Goal: Transaction & Acquisition: Purchase product/service

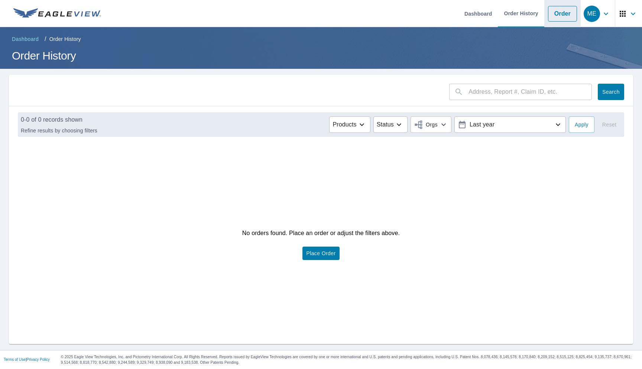
click at [559, 13] on link "Order" at bounding box center [562, 14] width 29 height 16
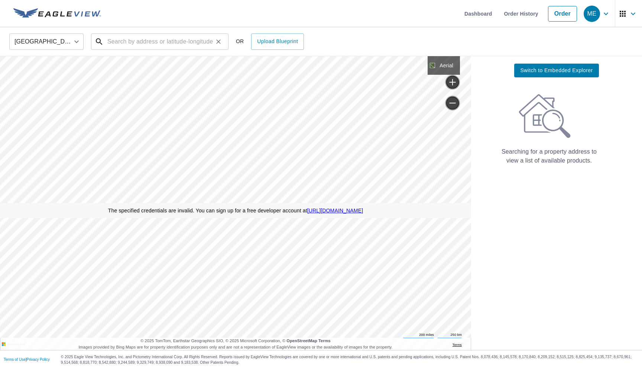
click at [178, 43] on input "text" at bounding box center [160, 41] width 106 height 21
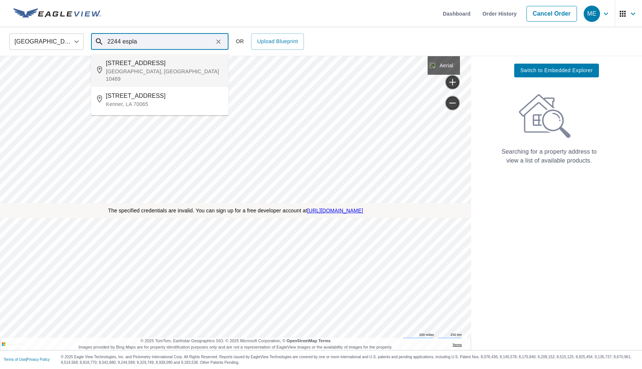
click at [166, 69] on p "Bronx, NY 10469" at bounding box center [164, 75] width 117 height 15
type input "2244 Esplanade Ave Bronx, NY 10469"
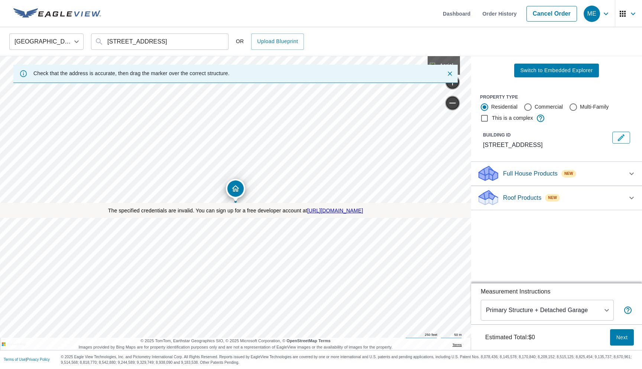
click at [528, 72] on span "Switch to Embedded Explorer" at bounding box center [556, 70] width 72 height 9
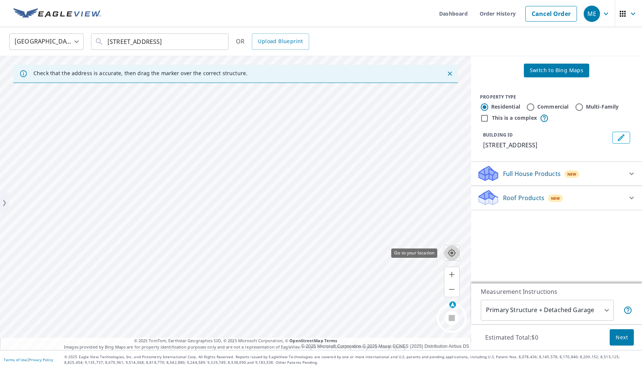
click at [451, 255] on icon "button" at bounding box center [452, 252] width 9 height 9
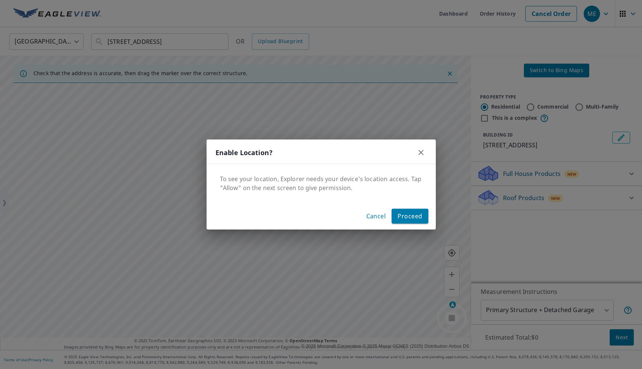
click at [408, 221] on span "Proceed" at bounding box center [410, 216] width 25 height 10
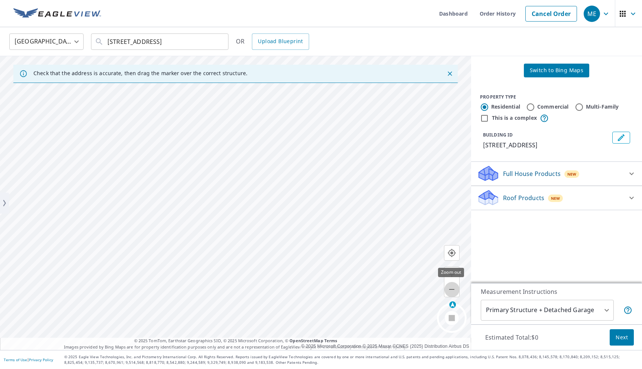
click at [453, 288] on icon "button" at bounding box center [452, 289] width 9 height 9
click at [460, 15] on link "Dashboard" at bounding box center [453, 13] width 41 height 27
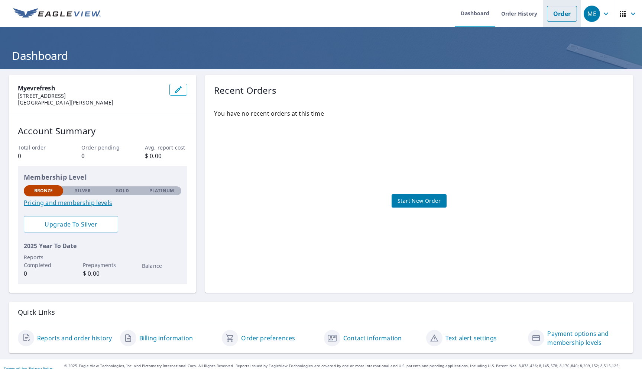
click at [558, 15] on link "Order" at bounding box center [562, 14] width 30 height 16
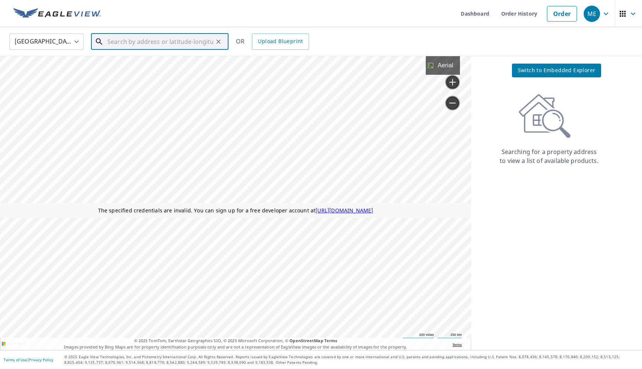
click at [190, 45] on input "text" at bounding box center [160, 41] width 106 height 21
click at [523, 73] on span "Switch to Embedded Explorer" at bounding box center [557, 70] width 78 height 9
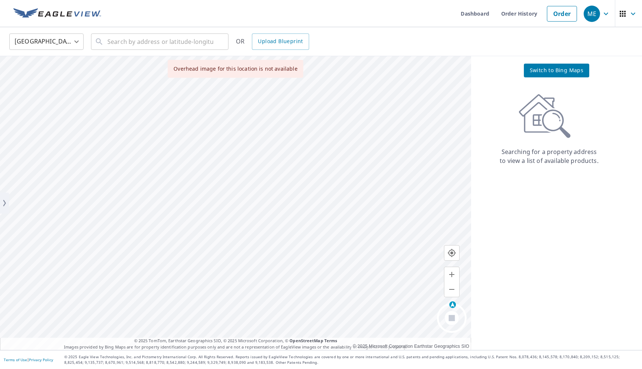
click at [180, 55] on div "United States [GEOGRAPHIC_DATA] ​ ​ OR Upload Blueprint" at bounding box center [321, 41] width 642 height 29
click at [539, 70] on span "Switch to Bing Maps" at bounding box center [557, 70] width 54 height 9
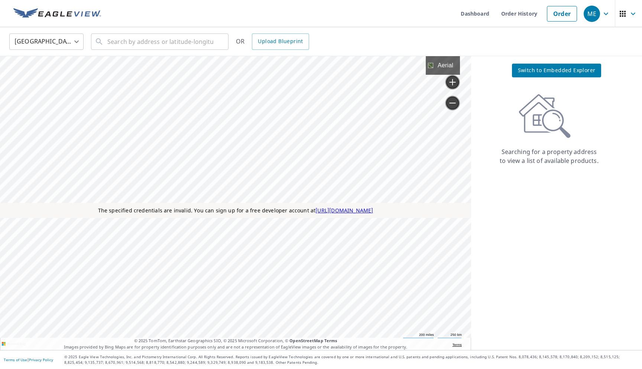
click at [539, 70] on span "Switch to Embedded Explorer" at bounding box center [557, 70] width 78 height 9
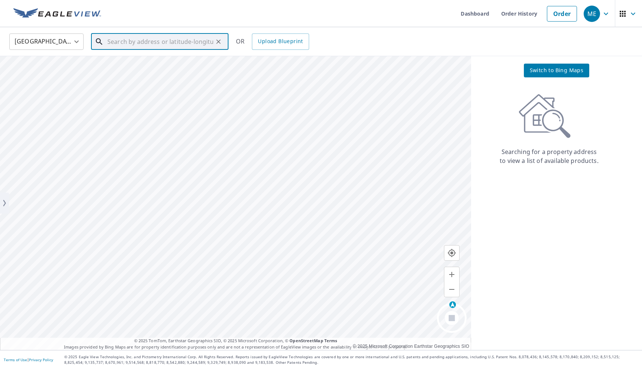
click at [167, 46] on input "text" at bounding box center [160, 41] width 106 height 21
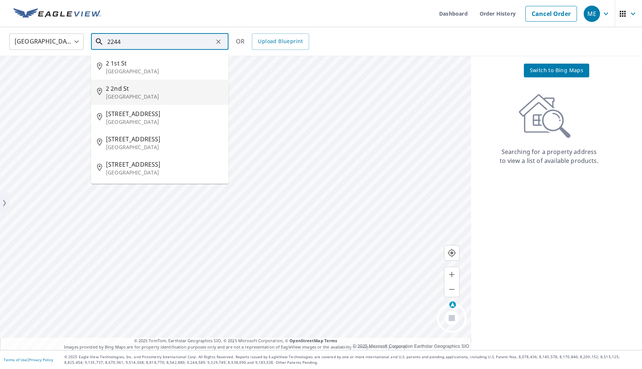
click at [143, 91] on span "2 2nd St" at bounding box center [164, 88] width 117 height 9
type input "2 2nd St Colonial Beach, VA 22443"
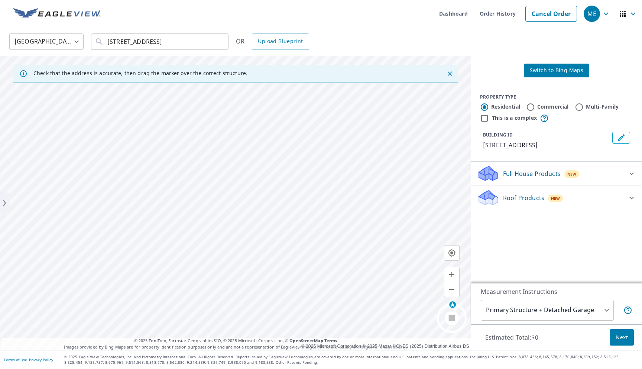
click at [534, 69] on span "Switch to Bing Maps" at bounding box center [557, 70] width 54 height 9
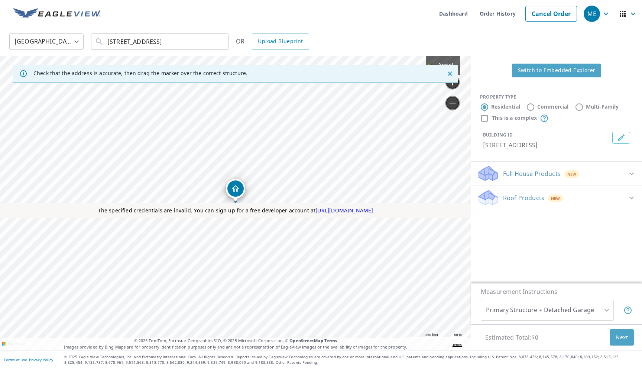
click at [534, 69] on span "Switch to Embedded Explorer" at bounding box center [557, 70] width 78 height 9
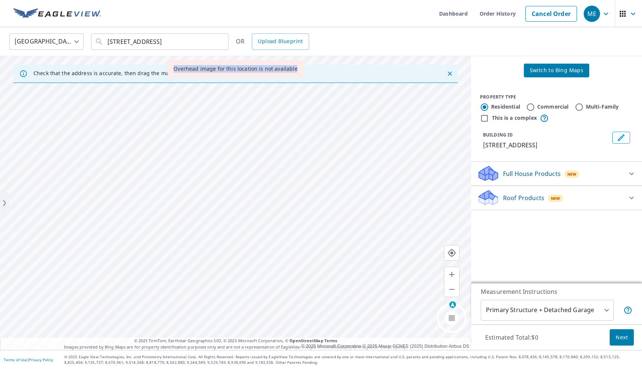
drag, startPoint x: 176, startPoint y: 71, endPoint x: 300, endPoint y: 72, distance: 123.8
click at [300, 72] on div "Overhead image for this location is not available" at bounding box center [236, 69] width 136 height 18
click at [451, 253] on icon "button" at bounding box center [452, 253] width 8 height 8
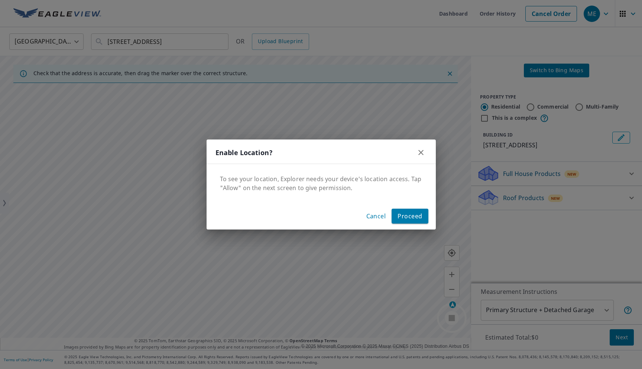
click at [402, 215] on span "Proceed" at bounding box center [410, 216] width 25 height 10
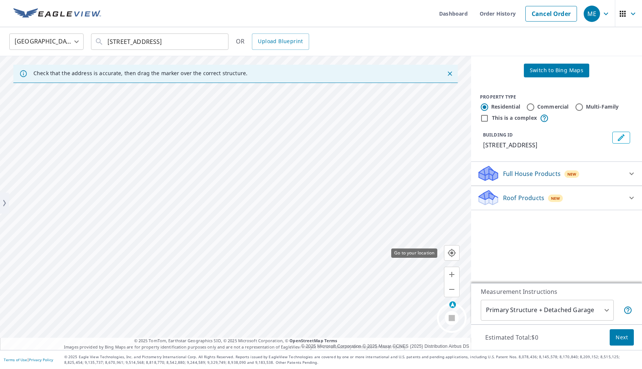
click at [452, 254] on icon "button" at bounding box center [452, 253] width 8 height 8
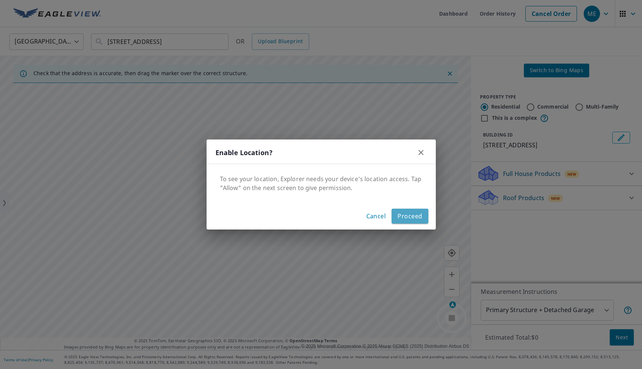
click at [406, 222] on button "Proceed" at bounding box center [410, 216] width 36 height 15
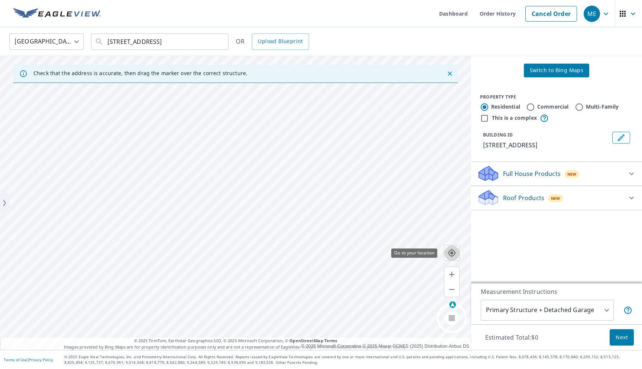
click at [450, 255] on icon "button" at bounding box center [452, 253] width 8 height 8
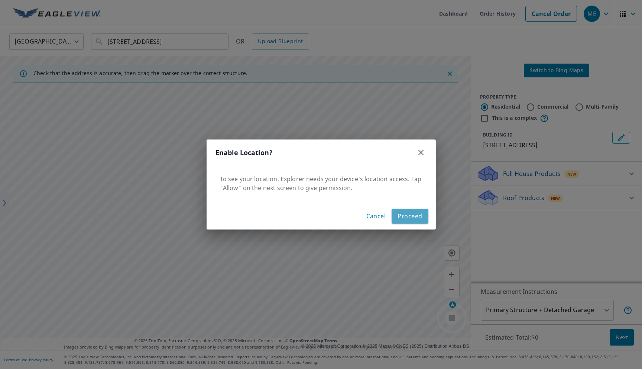
click at [411, 218] on span "Proceed" at bounding box center [410, 216] width 25 height 10
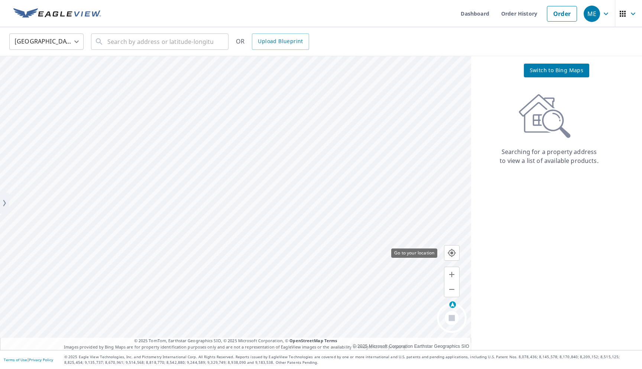
click at [453, 252] on icon "button" at bounding box center [452, 253] width 8 height 8
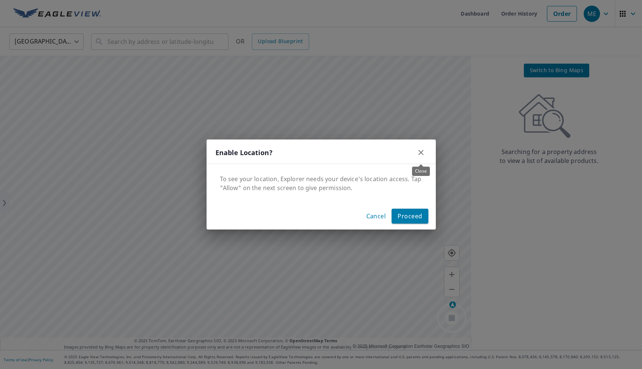
click at [424, 156] on icon "Clear" at bounding box center [421, 152] width 9 height 9
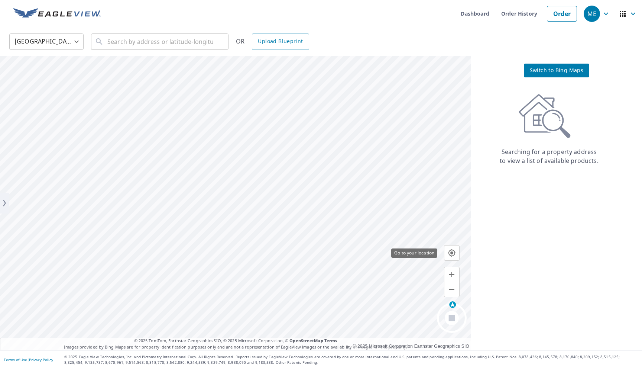
click at [456, 254] on icon "button" at bounding box center [452, 252] width 9 height 9
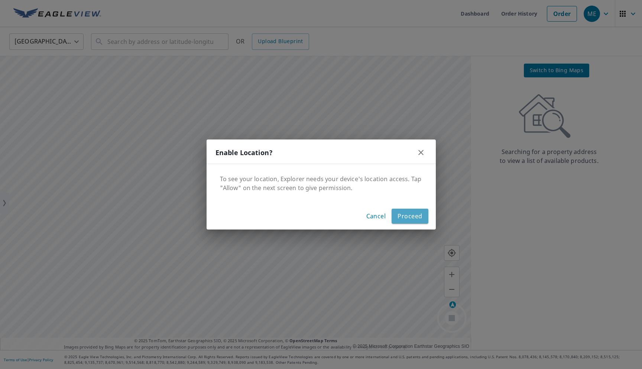
click at [407, 217] on span "Proceed" at bounding box center [410, 216] width 25 height 10
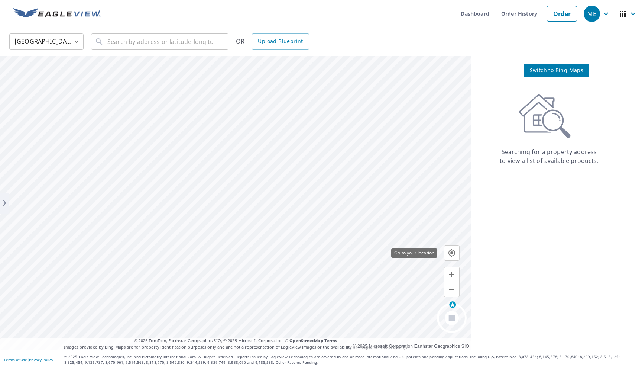
click at [453, 252] on icon "button" at bounding box center [452, 253] width 8 height 8
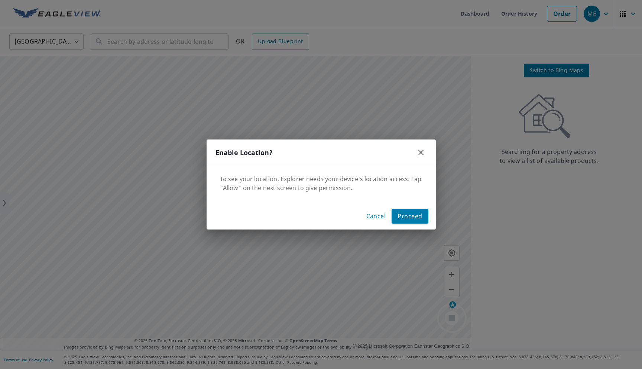
click at [374, 220] on span "Cancel" at bounding box center [377, 216] width 20 height 10
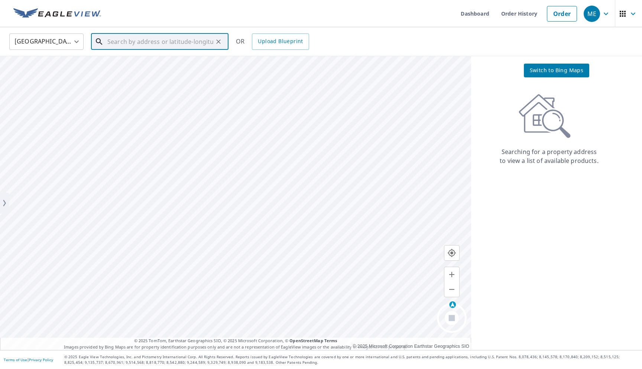
click at [201, 43] on input "text" at bounding box center [160, 41] width 106 height 21
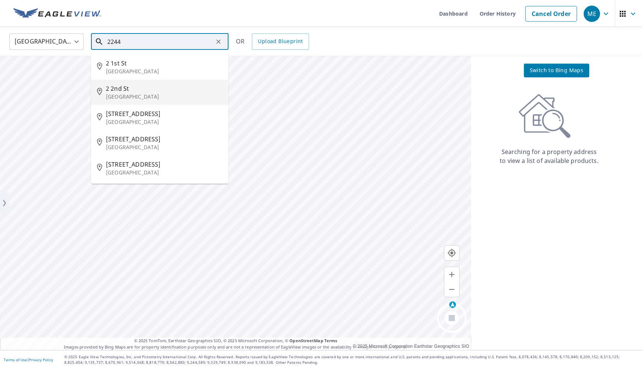
click at [159, 81] on li "2 2nd St Colonial Beach, VA 22443" at bounding box center [160, 92] width 138 height 25
type input "2 2nd St Colonial Beach, VA 22443"
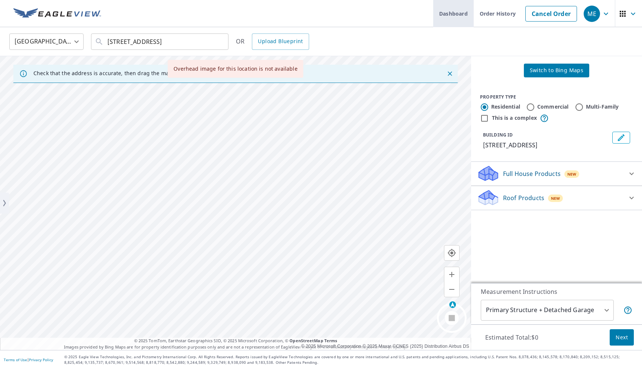
click at [438, 20] on link "Dashboard" at bounding box center [453, 13] width 41 height 27
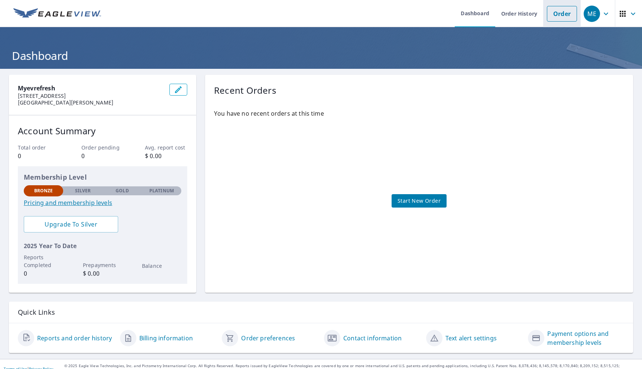
click at [554, 15] on link "Order" at bounding box center [562, 14] width 30 height 16
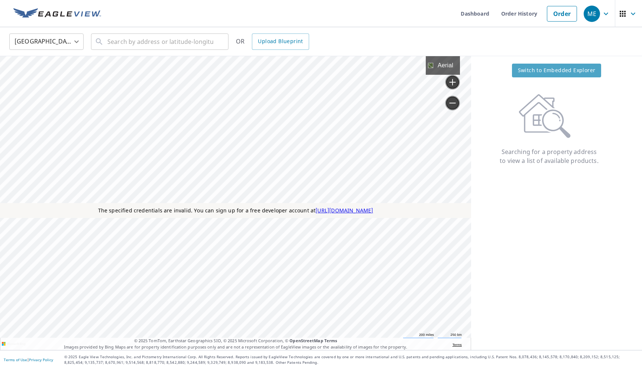
click at [534, 72] on span "Switch to Embedded Explorer" at bounding box center [557, 70] width 78 height 9
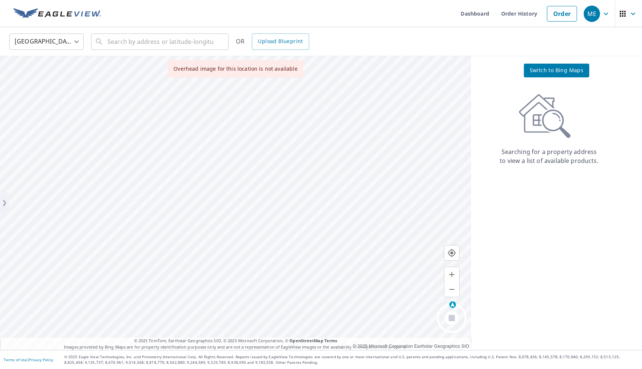
click at [545, 72] on span "Switch to Bing Maps" at bounding box center [557, 70] width 54 height 9
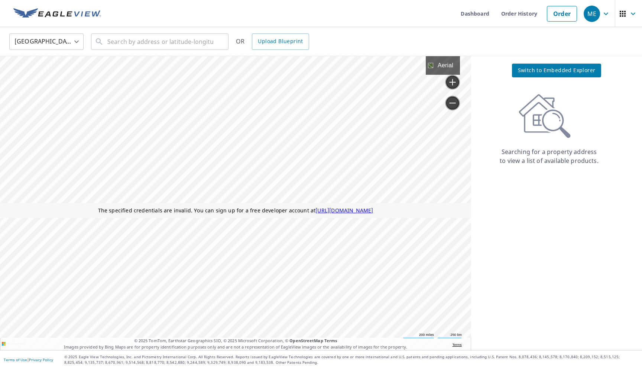
click at [545, 72] on span "Switch to Embedded Explorer" at bounding box center [557, 70] width 78 height 9
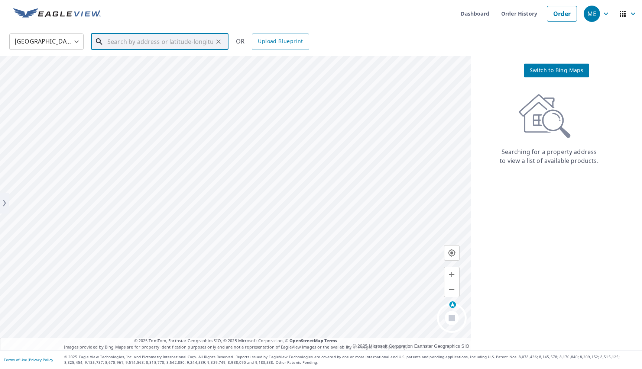
click at [201, 43] on input "text" at bounding box center [160, 41] width 106 height 21
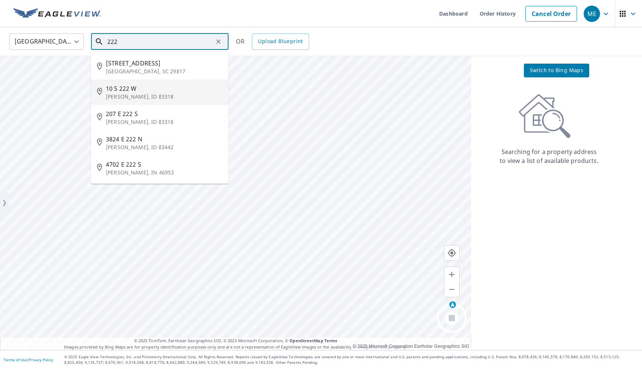
click at [154, 88] on span "10 S 222 W" at bounding box center [164, 88] width 117 height 9
type input "10 S 222 W Burley, ID 83318"
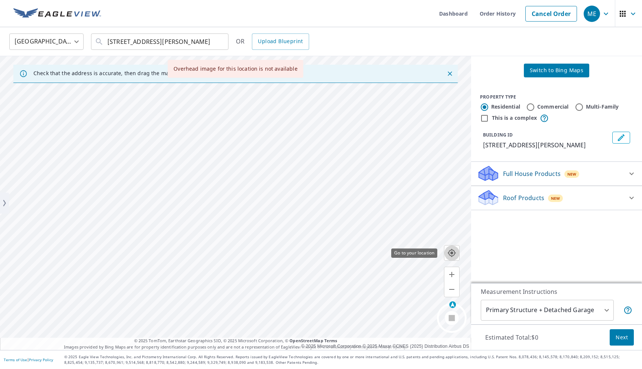
click at [452, 256] on icon "button" at bounding box center [452, 253] width 8 height 8
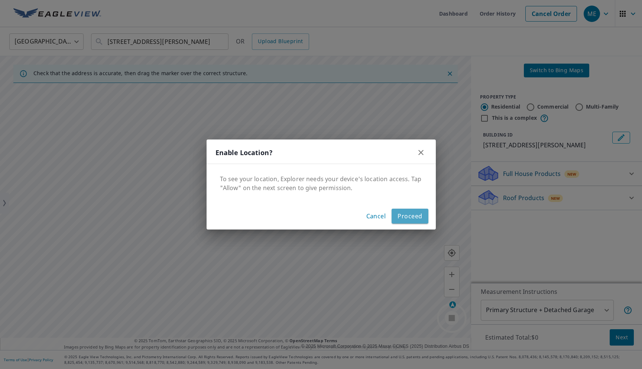
click at [413, 219] on span "Proceed" at bounding box center [410, 216] width 25 height 10
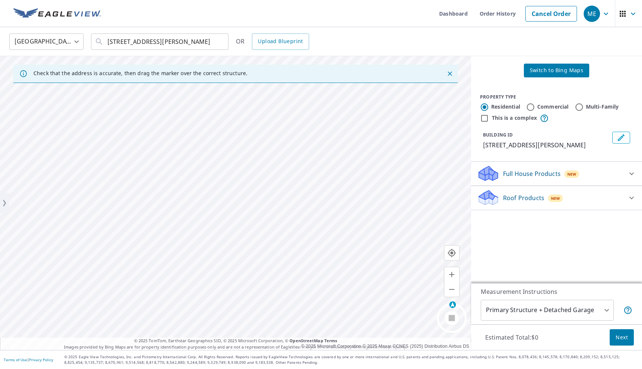
click at [487, 234] on div "Check that the address is accurate, then drag the marker over the correct struc…" at bounding box center [321, 203] width 642 height 294
click at [450, 258] on button "button" at bounding box center [452, 252] width 15 height 15
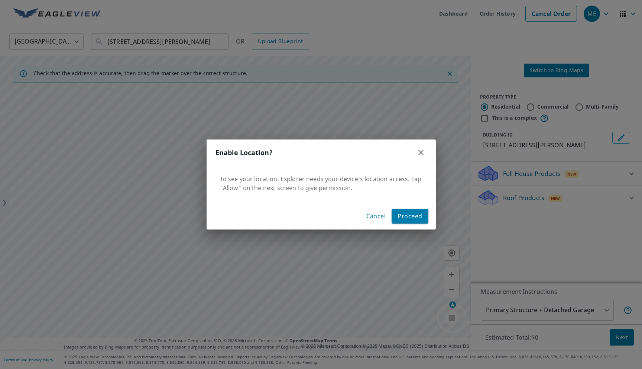
click at [381, 220] on span "Cancel" at bounding box center [377, 216] width 20 height 10
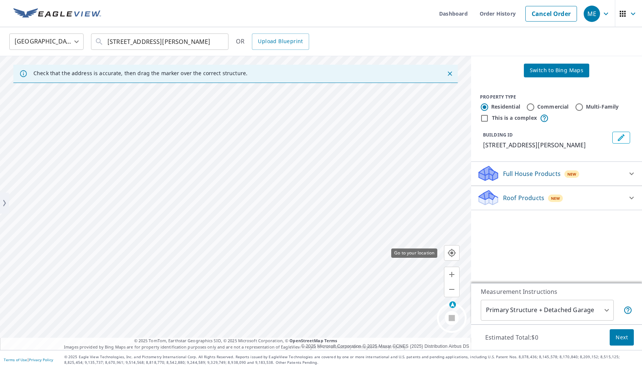
click at [452, 254] on icon "button" at bounding box center [452, 253] width 8 height 8
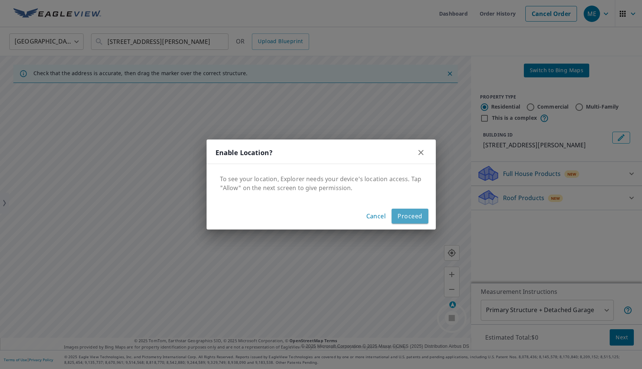
click at [409, 217] on span "Proceed" at bounding box center [410, 216] width 25 height 10
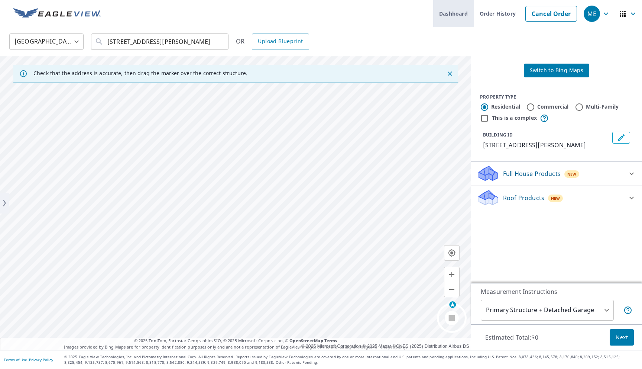
click at [452, 10] on link "Dashboard" at bounding box center [453, 13] width 41 height 27
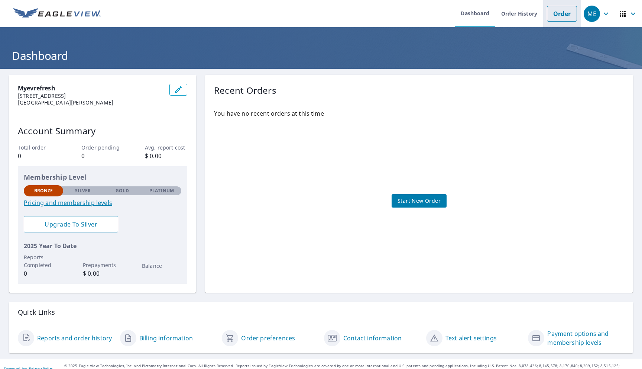
click at [556, 13] on link "Order" at bounding box center [562, 14] width 30 height 16
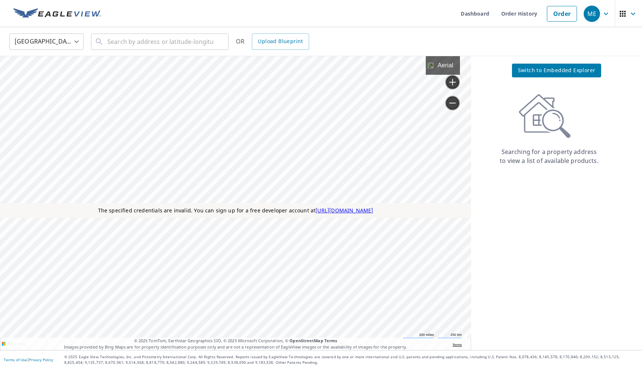
click at [530, 68] on span "Switch to Embedded Explorer" at bounding box center [557, 70] width 78 height 9
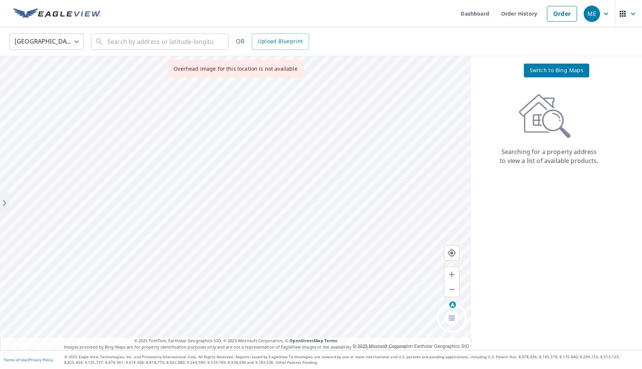
click at [454, 252] on icon "button" at bounding box center [452, 252] width 9 height 9
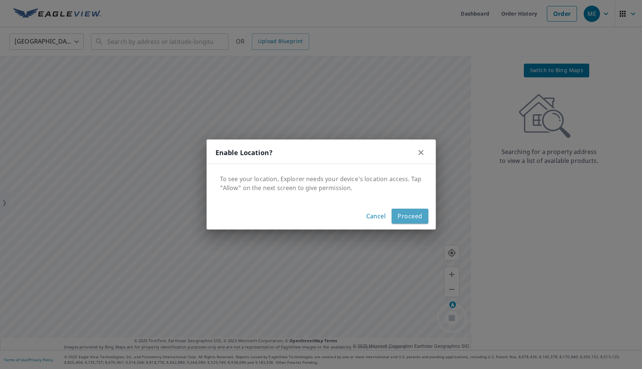
click at [415, 217] on span "Proceed" at bounding box center [410, 216] width 25 height 10
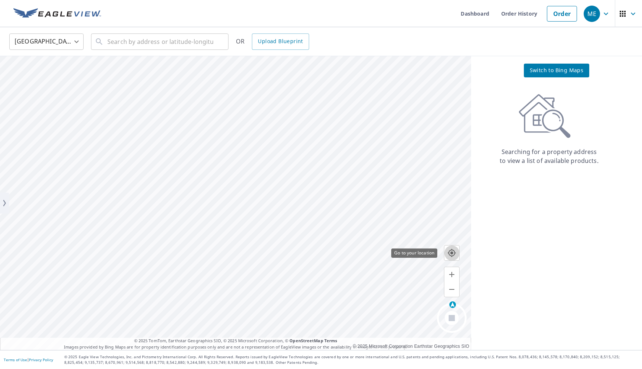
click at [455, 259] on button "button" at bounding box center [452, 252] width 15 height 15
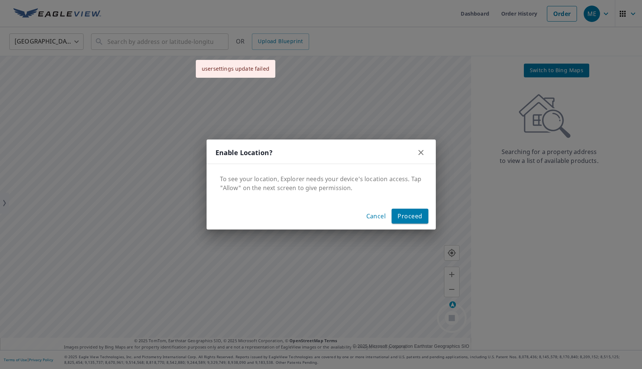
click at [399, 213] on span "Proceed" at bounding box center [410, 216] width 25 height 10
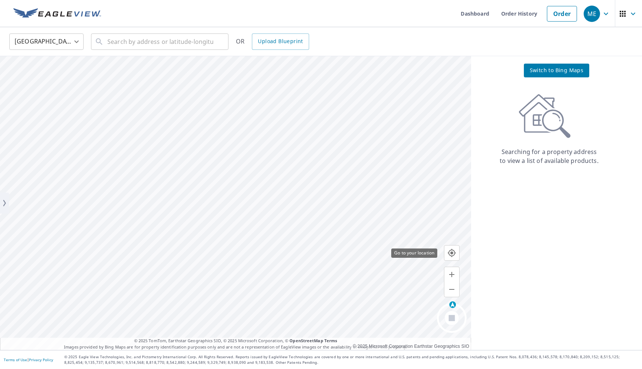
click at [448, 255] on icon "button" at bounding box center [452, 252] width 9 height 9
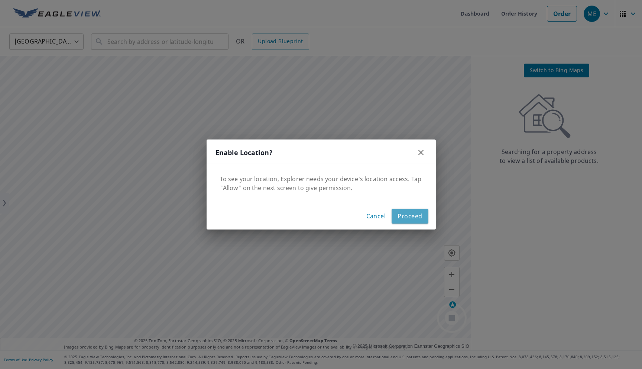
click at [412, 219] on span "Proceed" at bounding box center [410, 216] width 25 height 10
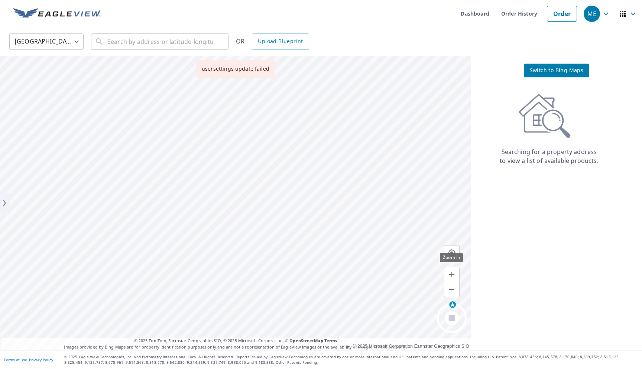
click at [454, 275] on icon "button" at bounding box center [452, 274] width 9 height 9
click at [451, 290] on icon "button" at bounding box center [451, 289] width 5 height 1
click at [448, 290] on icon "button" at bounding box center [452, 289] width 9 height 9
click at [451, 272] on icon "button" at bounding box center [452, 274] width 9 height 9
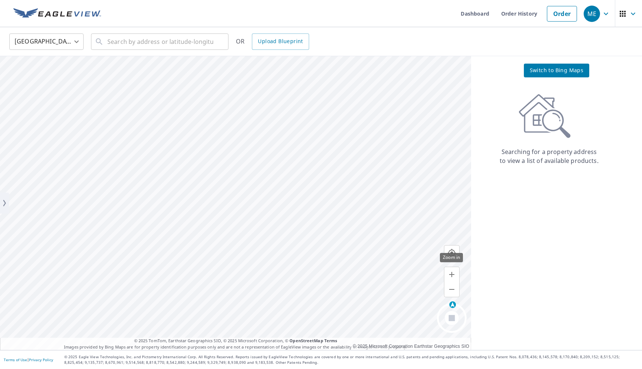
click at [451, 272] on icon "button" at bounding box center [452, 274] width 9 height 9
click at [450, 288] on icon "button" at bounding box center [452, 289] width 9 height 9
click at [451, 277] on icon "button" at bounding box center [452, 274] width 9 height 9
click at [520, 12] on link "Order History" at bounding box center [520, 13] width 48 height 27
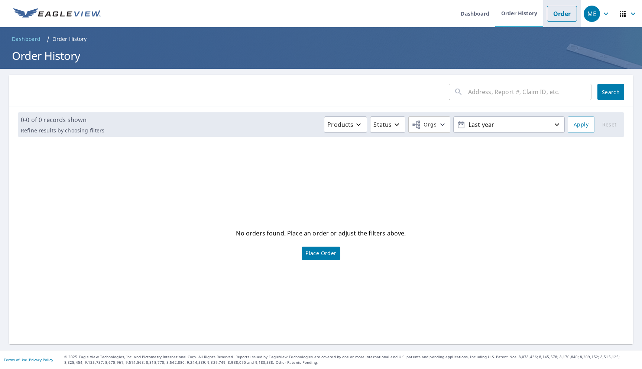
click at [567, 14] on link "Order" at bounding box center [562, 14] width 30 height 16
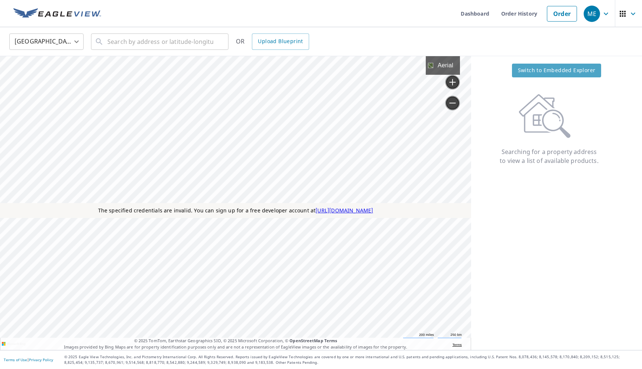
click at [525, 66] on span "Switch to Embedded Explorer" at bounding box center [557, 70] width 78 height 9
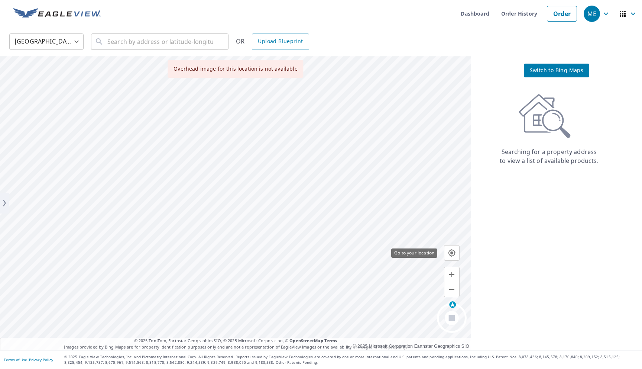
click at [452, 247] on button "button" at bounding box center [452, 252] width 15 height 15
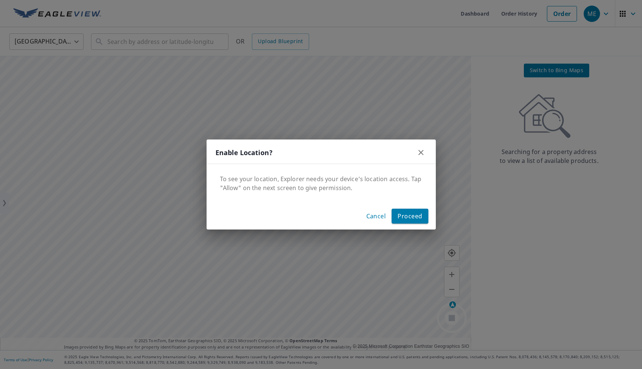
click at [413, 220] on span "Proceed" at bounding box center [410, 216] width 25 height 10
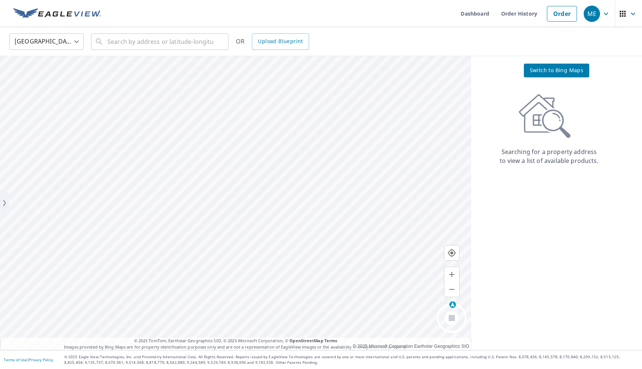
click at [187, 55] on div "United States US ​ ​ OR Upload Blueprint" at bounding box center [321, 41] width 642 height 29
click at [187, 52] on div "United States US ​ ​ OR Upload Blueprint" at bounding box center [321, 41] width 642 height 29
click at [190, 46] on input "text" at bounding box center [160, 41] width 106 height 21
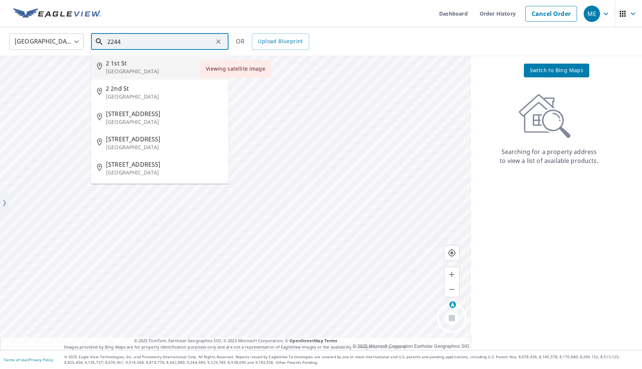
click at [159, 76] on li "[STREET_ADDRESS]" at bounding box center [160, 66] width 138 height 25
type input "[STREET_ADDRESS]"
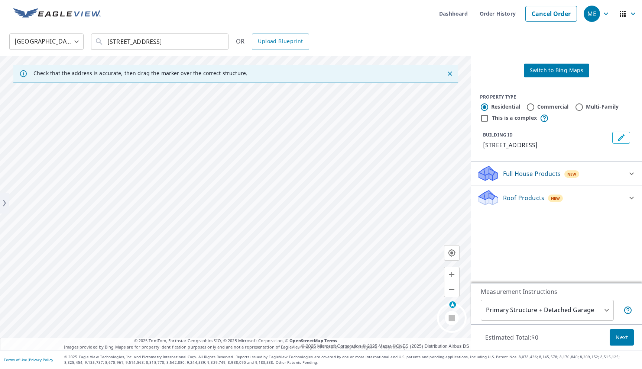
click at [346, 15] on ul "Dashboard Order History Cancel Order" at bounding box center [343, 13] width 475 height 27
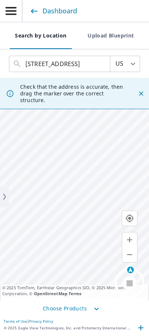
click at [130, 242] on icon "button" at bounding box center [129, 240] width 5 height 5
click at [55, 39] on span "Search by Location" at bounding box center [40, 35] width 51 height 9
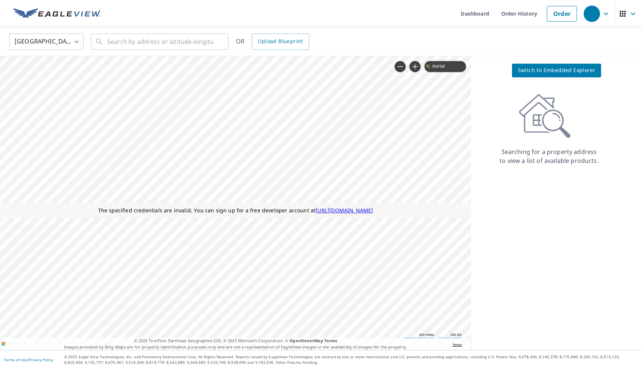
click at [584, 66] on span "Switch to Embedded Explorer" at bounding box center [557, 70] width 78 height 9
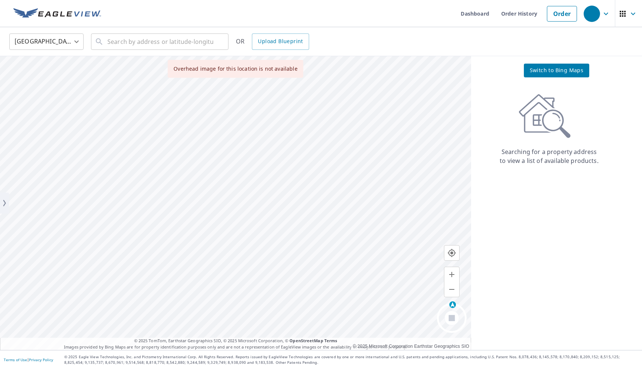
click at [263, 76] on div "Overhead image for this location is not available" at bounding box center [236, 69] width 136 height 18
click at [274, 41] on span "Upload Blueprint" at bounding box center [280, 41] width 45 height 9
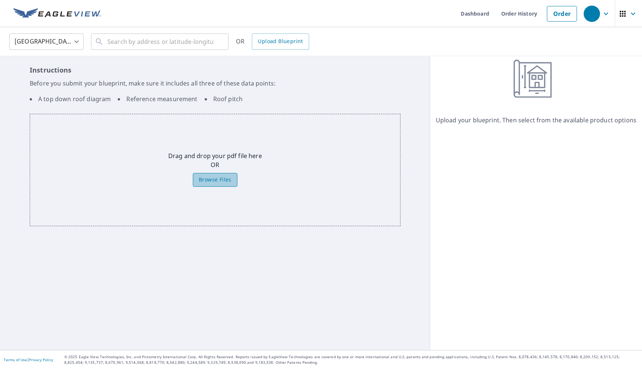
click at [229, 181] on span "Browse Files" at bounding box center [215, 179] width 33 height 9
click at [0, 0] on input "Browse Files" at bounding box center [0, 0] width 0 height 0
click at [471, 21] on link "Dashboard" at bounding box center [475, 13] width 41 height 27
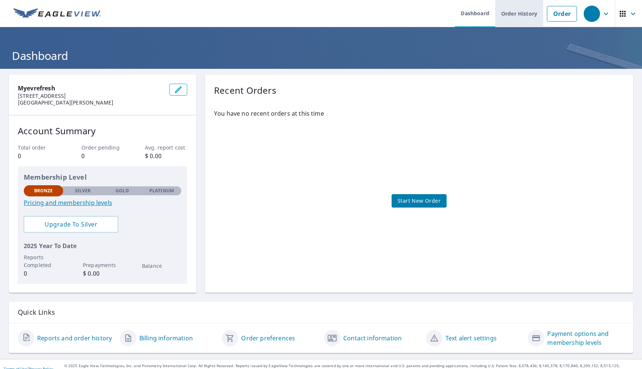
click at [518, 15] on link "Order History" at bounding box center [520, 13] width 48 height 27
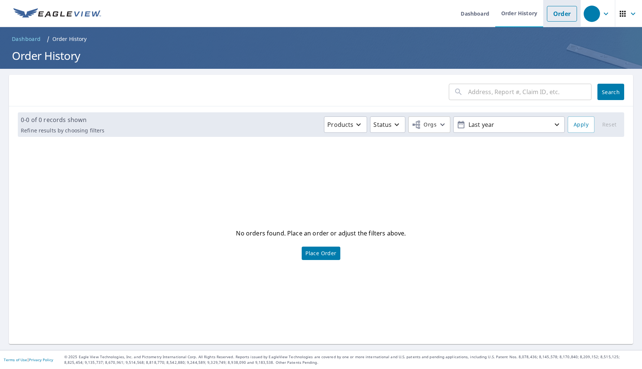
click at [553, 13] on link "Order" at bounding box center [562, 14] width 30 height 16
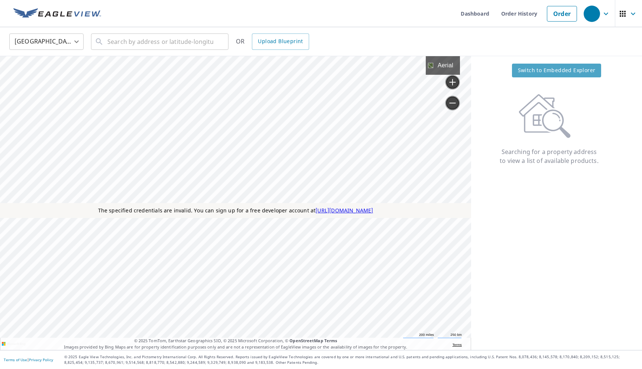
click at [518, 68] on button "Switch to Embedded Explorer" at bounding box center [557, 71] width 90 height 14
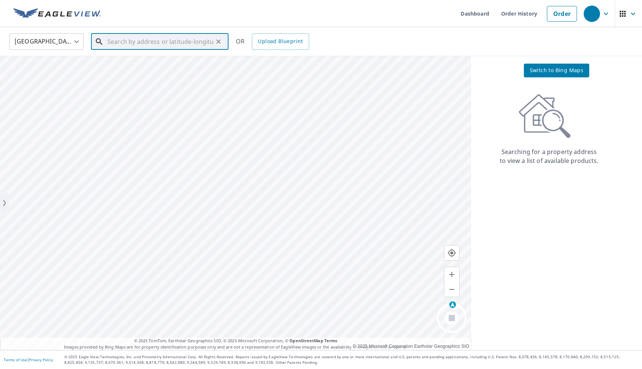
click at [187, 46] on input "text" at bounding box center [160, 41] width 106 height 21
type input "263 arling ave kensington"
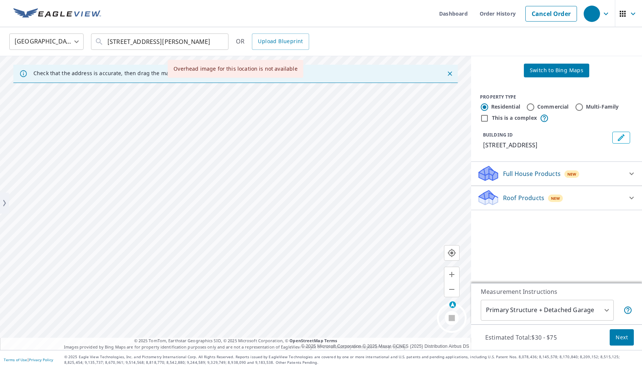
click at [451, 273] on icon "button" at bounding box center [452, 274] width 9 height 9
click at [532, 176] on p "Full House Products" at bounding box center [532, 173] width 58 height 9
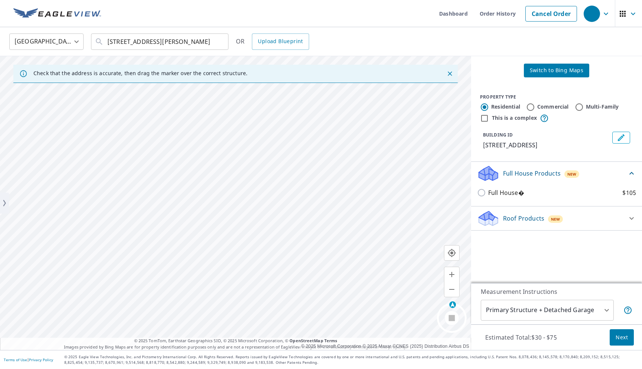
click at [511, 198] on div "Full House� $105" at bounding box center [556, 192] width 159 height 21
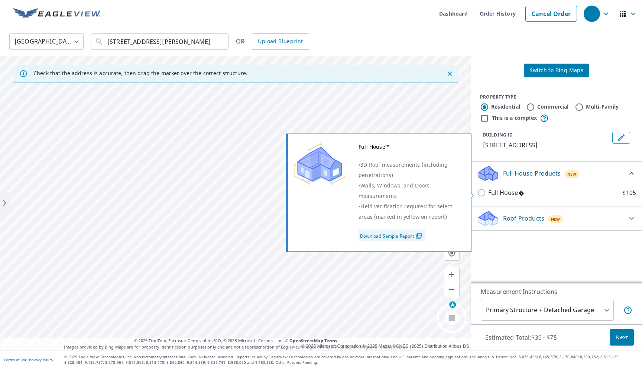
click at [505, 194] on p "Full House�" at bounding box center [506, 192] width 36 height 9
click at [488, 194] on input "Full House� $105" at bounding box center [482, 192] width 11 height 9
checkbox input "true"
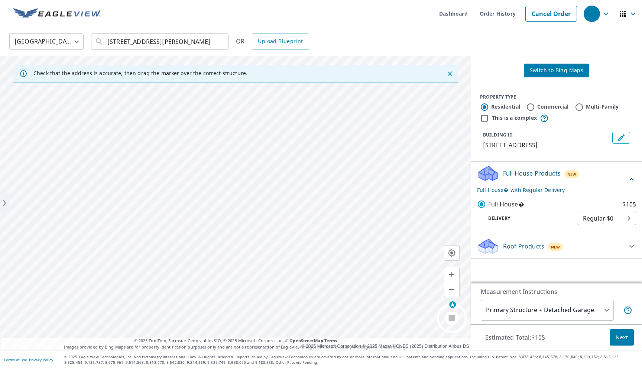
click at [570, 209] on div "Delivery Regular $0 8 ​" at bounding box center [556, 217] width 159 height 16
click at [615, 337] on button "Next" at bounding box center [622, 337] width 24 height 17
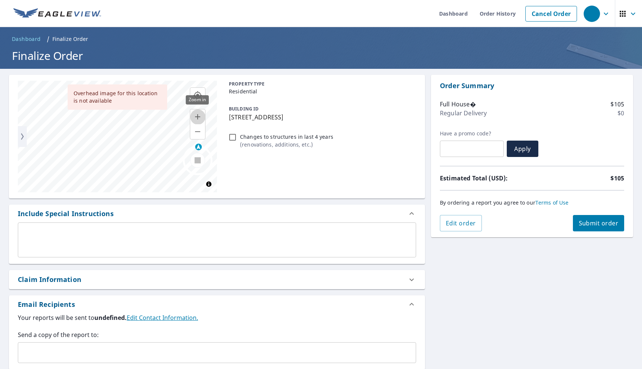
click at [199, 121] on button "button" at bounding box center [197, 116] width 15 height 15
click at [545, 193] on div "By ordering a report you agree to our Terms of Use" at bounding box center [532, 202] width 184 height 25
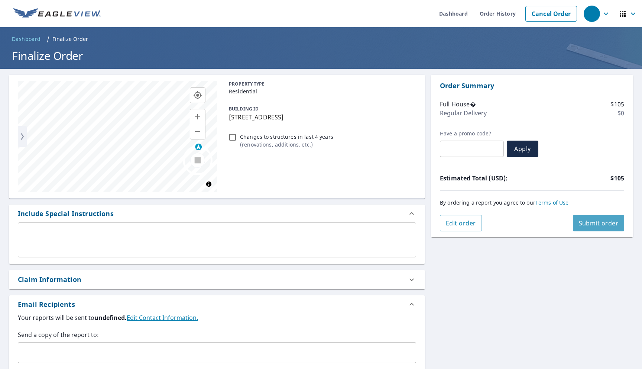
click at [579, 218] on button "Submit order" at bounding box center [599, 223] width 52 height 16
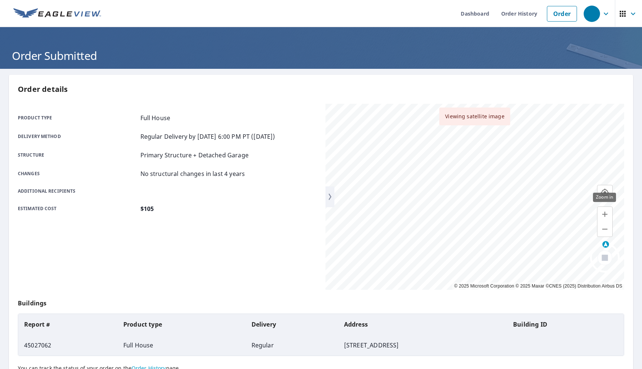
click at [603, 220] on button "button" at bounding box center [605, 214] width 15 height 15
click at [474, 20] on link "Dashboard" at bounding box center [475, 13] width 41 height 27
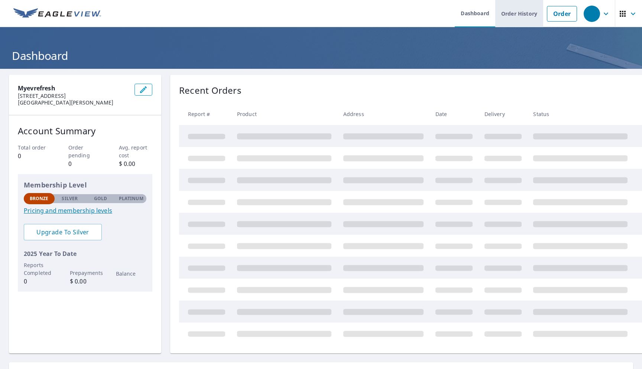
click at [504, 22] on link "Order History" at bounding box center [520, 13] width 48 height 27
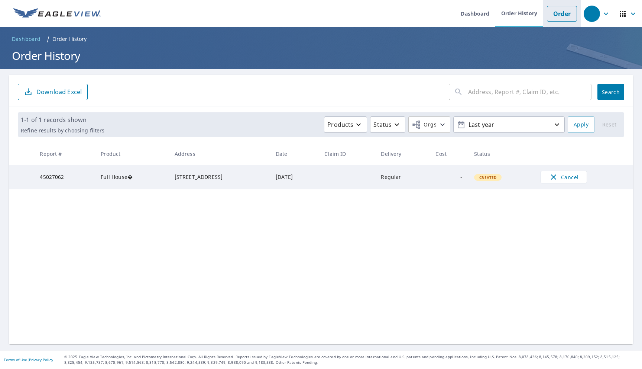
click at [557, 10] on link "Order" at bounding box center [562, 14] width 30 height 16
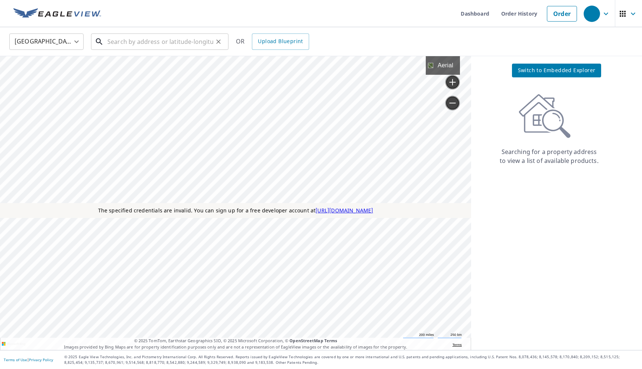
click at [209, 42] on input "text" at bounding box center [160, 41] width 106 height 21
click at [526, 72] on span "Switch to Embedded Explorer" at bounding box center [557, 70] width 78 height 9
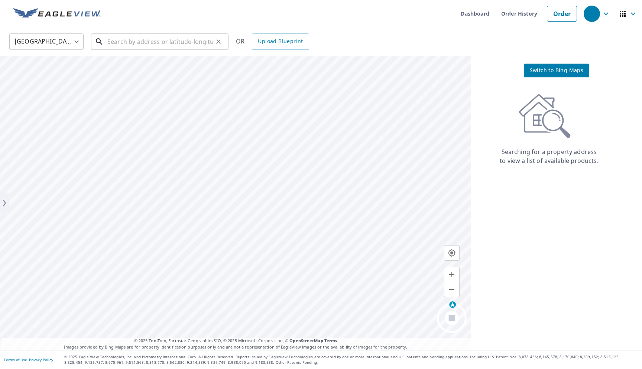
click at [188, 47] on input "text" at bounding box center [160, 41] width 106 height 21
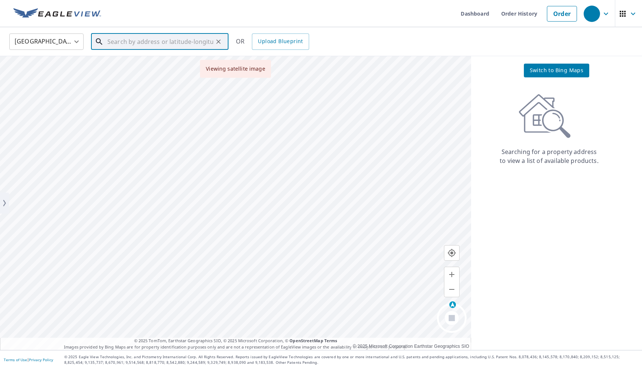
click at [156, 41] on input "text" at bounding box center [160, 41] width 106 height 21
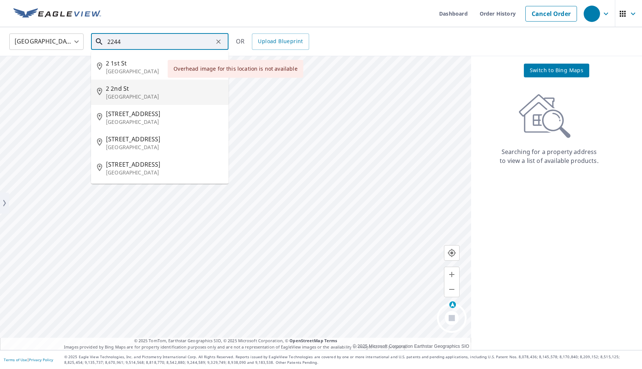
click at [136, 80] on li "2 2nd St Colonial Beach, VA 22443" at bounding box center [160, 92] width 138 height 25
type input "2 2nd St Colonial Beach, VA 22443"
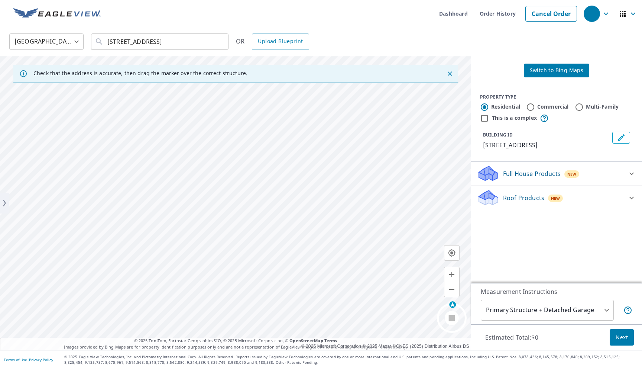
click at [515, 201] on p "Roof Products" at bounding box center [523, 197] width 41 height 9
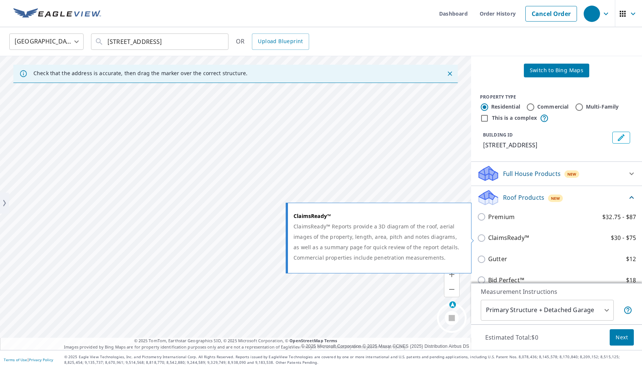
click at [503, 238] on p "ClaimsReady™" at bounding box center [508, 237] width 41 height 9
click at [488, 238] on input "ClaimsReady™ $30 - $75" at bounding box center [482, 237] width 11 height 9
checkbox input "true"
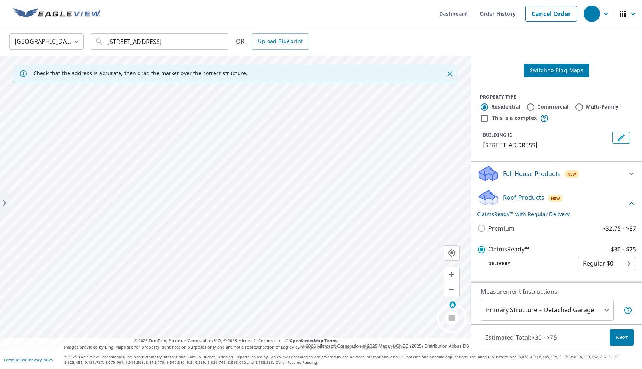
click at [616, 329] on button "Next" at bounding box center [622, 337] width 24 height 17
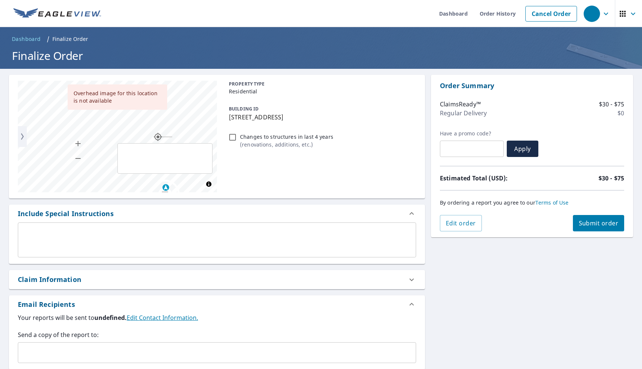
click at [407, 183] on div "PROPERTY TYPE Residential BUILDING ID 2 2nd St, Colonial Beach, VA, 22443 Chang…" at bounding box center [321, 137] width 190 height 112
click at [588, 223] on span "Submit order" at bounding box center [599, 223] width 40 height 8
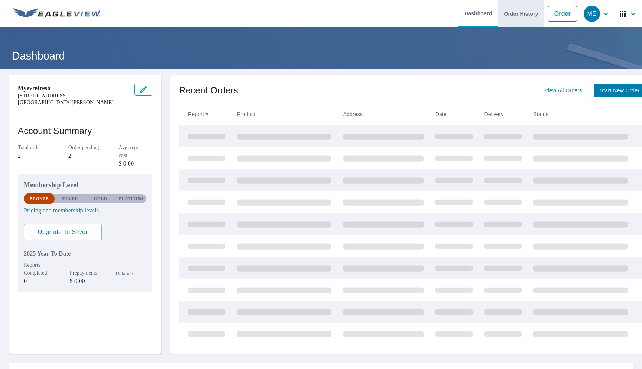
click at [512, 20] on link "Order History" at bounding box center [521, 13] width 46 height 27
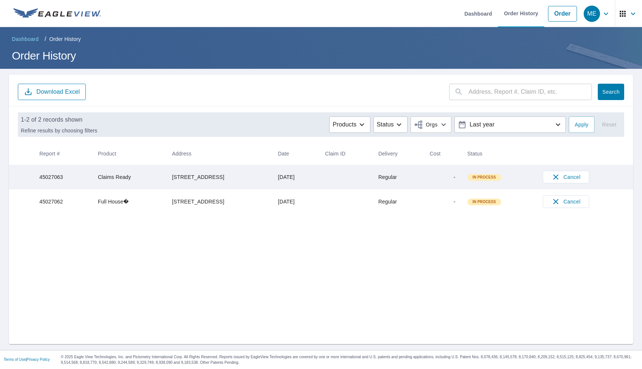
drag, startPoint x: 162, startPoint y: 173, endPoint x: 225, endPoint y: 181, distance: 62.9
click at [225, 181] on td "[STREET_ADDRESS]" at bounding box center [219, 177] width 106 height 25
copy div "[STREET_ADDRESS]"
click at [555, 20] on link "Order" at bounding box center [562, 14] width 29 height 16
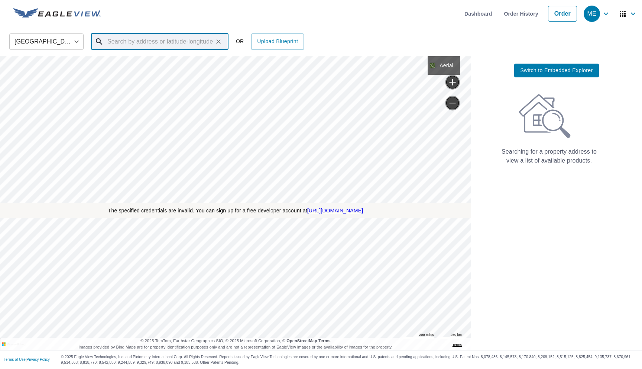
click at [203, 48] on input "text" at bounding box center [160, 41] width 106 height 21
paste input "2 2nd St Colonial Beach, VA 22443"
click at [177, 74] on p "Colonial Beach, VA 22443" at bounding box center [164, 71] width 117 height 7
type input "2 2nd St Colonial Beach, VA 22443"
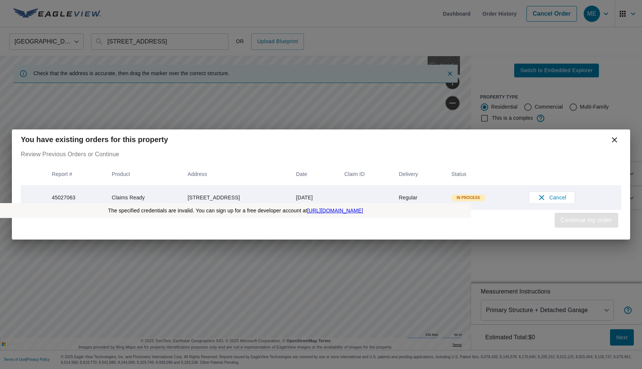
click at [561, 221] on span "Continue my order" at bounding box center [587, 220] width 52 height 10
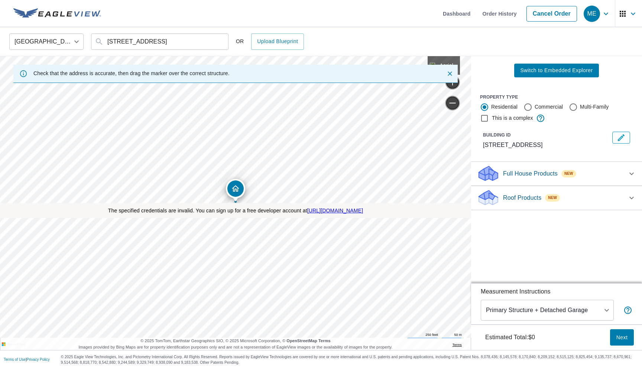
click at [532, 199] on p "Roof Products" at bounding box center [522, 197] width 38 height 9
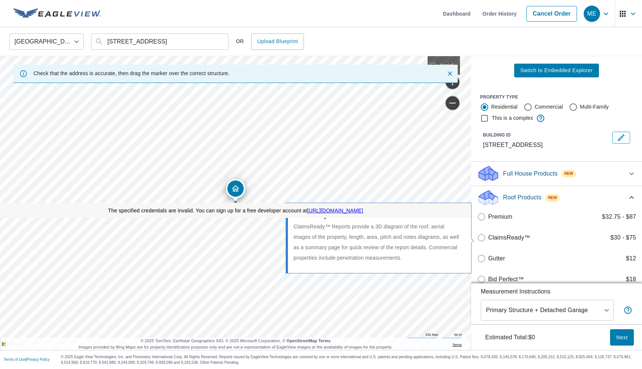
click at [516, 236] on p "ClaimsReady™" at bounding box center [509, 237] width 42 height 9
click at [488, 236] on input "ClaimsReady™ $30 - $75" at bounding box center [482, 237] width 11 height 9
checkbox input "true"
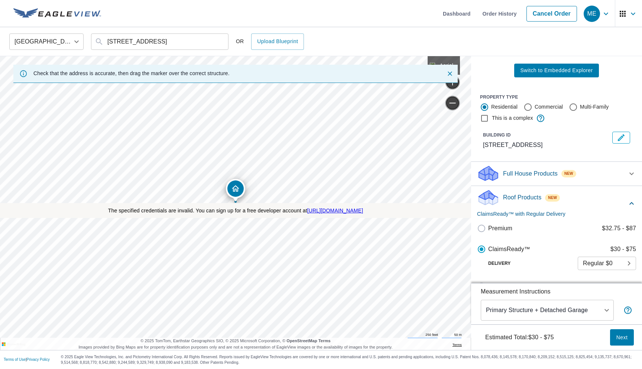
click at [619, 334] on span "Next" at bounding box center [622, 337] width 12 height 9
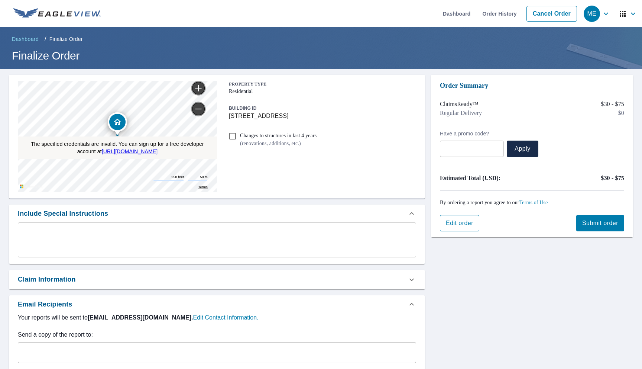
click at [475, 229] on button "Edit order" at bounding box center [459, 223] width 39 height 16
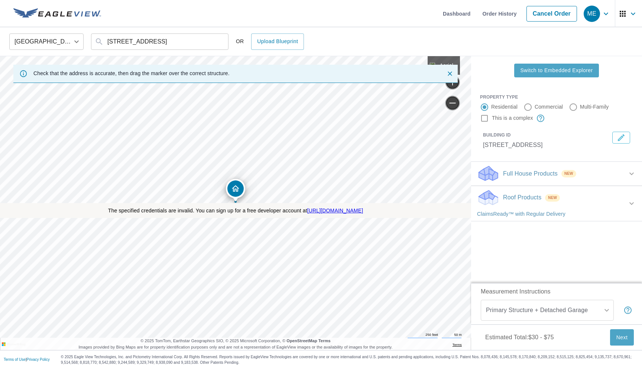
click at [546, 70] on span "Switch to Embedded Explorer" at bounding box center [556, 70] width 72 height 9
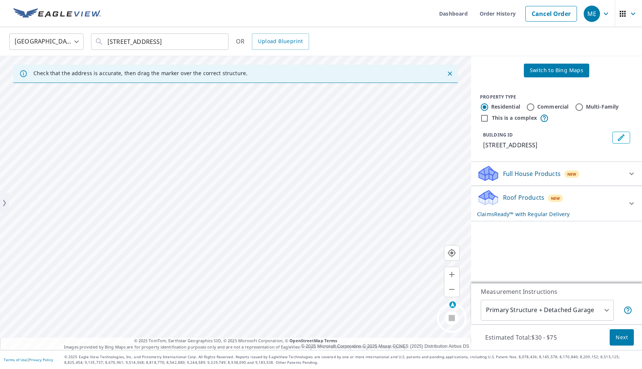
click at [497, 181] on icon at bounding box center [488, 173] width 22 height 17
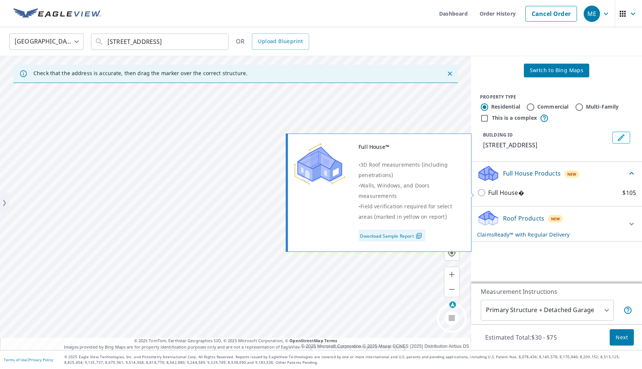
click at [494, 188] on p "Full House�" at bounding box center [506, 192] width 36 height 9
click at [488, 188] on input "Full House� $105" at bounding box center [482, 192] width 11 height 9
checkbox input "true"
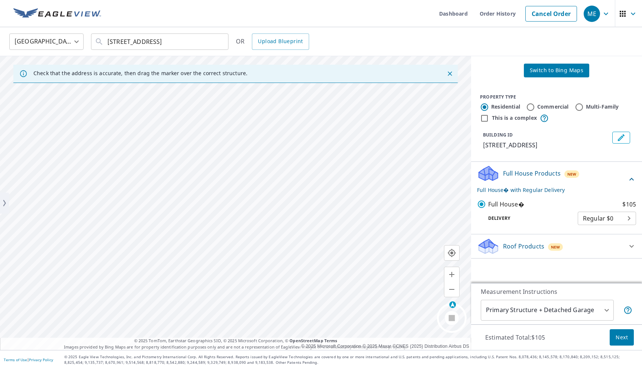
click at [512, 245] on p "Roof Products" at bounding box center [523, 246] width 41 height 9
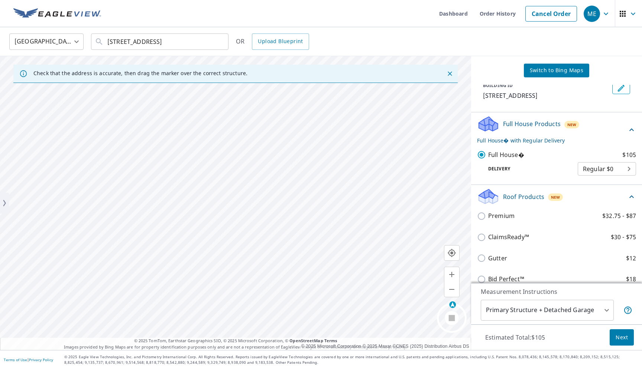
scroll to position [53, 0]
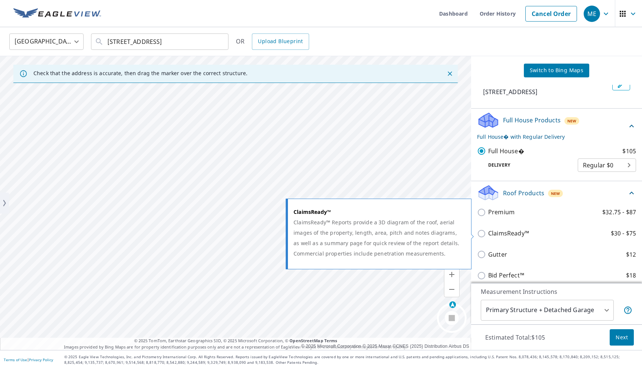
click at [503, 237] on p "ClaimsReady™" at bounding box center [508, 233] width 41 height 9
click at [488, 237] on input "ClaimsReady™ $30 - $75" at bounding box center [482, 233] width 11 height 9
checkbox input "true"
checkbox input "false"
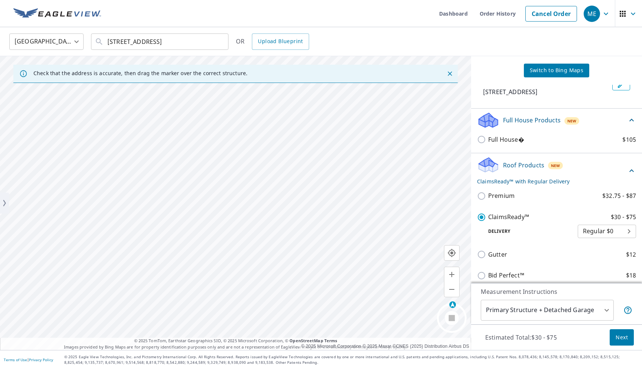
click at [619, 333] on span "Next" at bounding box center [622, 337] width 12 height 9
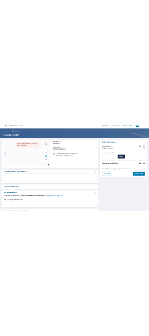
scroll to position [18, 0]
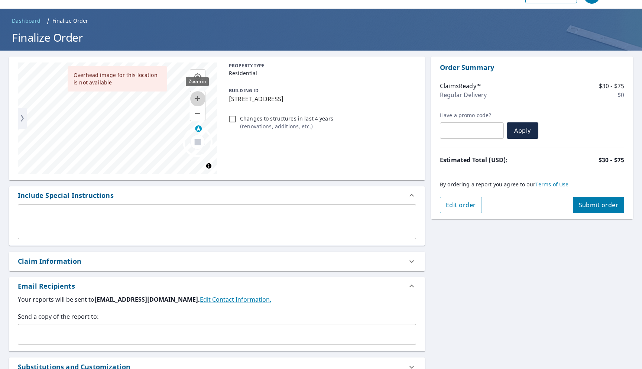
click at [202, 101] on button "button" at bounding box center [197, 98] width 15 height 15
click at [199, 116] on icon "button" at bounding box center [197, 113] width 9 height 9
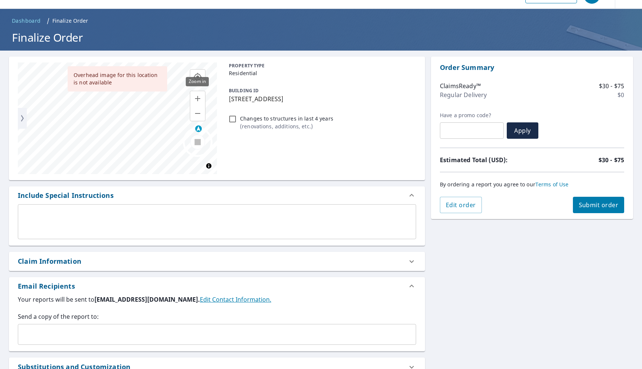
click at [198, 97] on icon "button" at bounding box center [197, 98] width 9 height 9
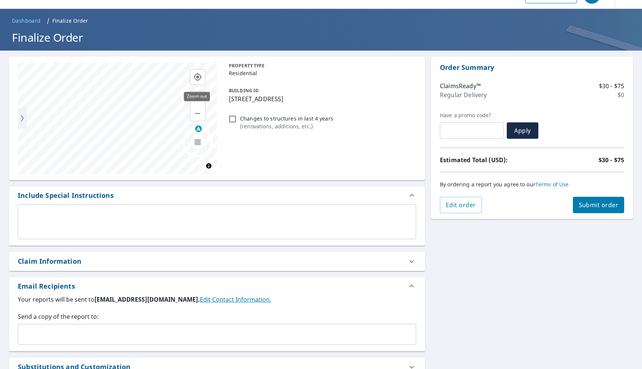
click at [197, 108] on button "button" at bounding box center [197, 113] width 15 height 15
click at [197, 100] on icon "button" at bounding box center [197, 98] width 5 height 5
click at [587, 207] on span "Submit order" at bounding box center [599, 205] width 40 height 8
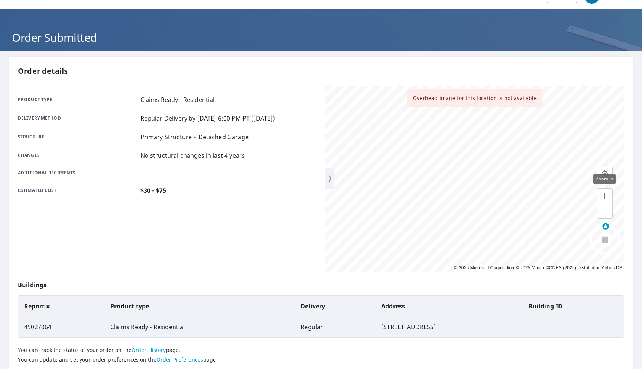
click at [604, 192] on icon "button" at bounding box center [605, 195] width 9 height 9
click at [604, 249] on circle at bounding box center [605, 240] width 28 height 28
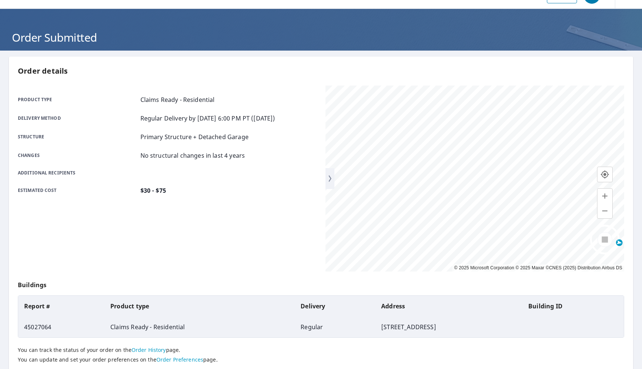
click at [605, 239] on div at bounding box center [605, 241] width 30 height 32
click at [604, 216] on button "button" at bounding box center [605, 210] width 15 height 15
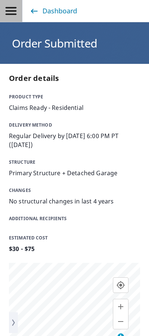
click at [14, 19] on button "button" at bounding box center [11, 11] width 22 height 22
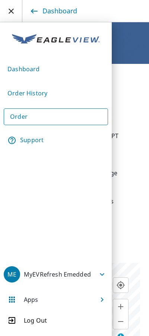
click at [14, 115] on link "Order" at bounding box center [56, 117] width 104 height 17
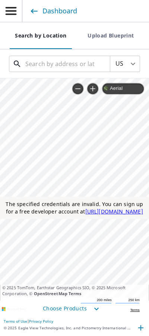
click at [43, 65] on input "text" at bounding box center [60, 64] width 70 height 21
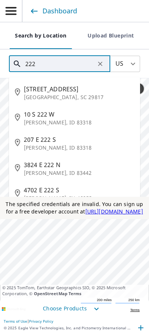
click at [34, 93] on span "220 222 Cherry St" at bounding box center [79, 89] width 110 height 9
type input "220 222 Cherry St Blackville, SC 29817"
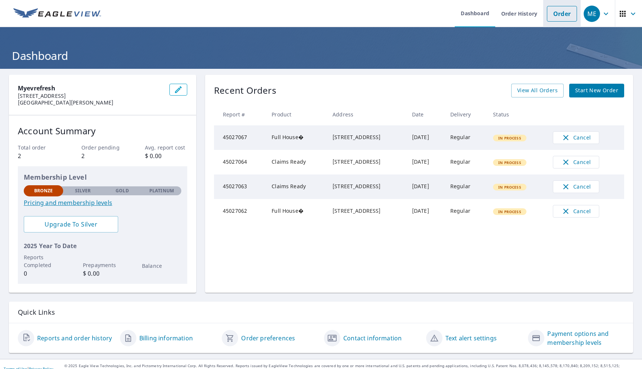
click at [563, 20] on link "Order" at bounding box center [562, 14] width 30 height 16
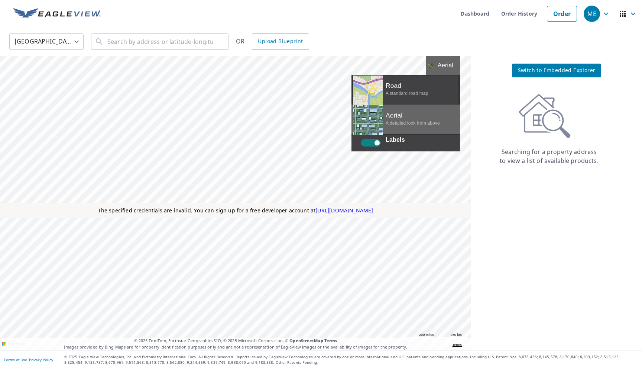
click at [456, 75] on div at bounding box center [458, 65] width 4 height 19
click at [352, 104] on div "Road A standard road map" at bounding box center [406, 90] width 109 height 30
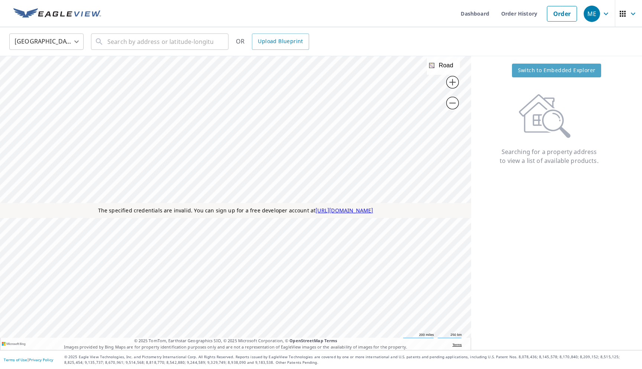
click at [514, 71] on button "Switch to Embedded Explorer" at bounding box center [557, 71] width 90 height 14
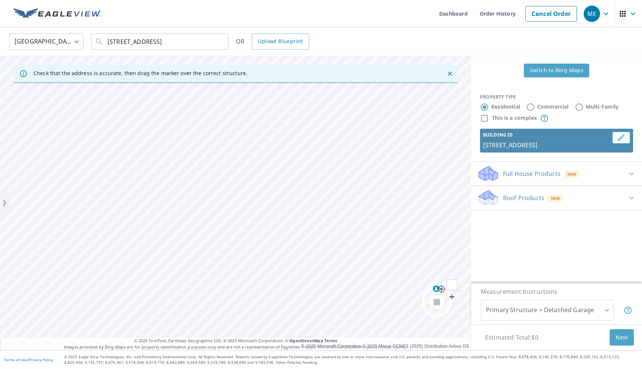
click at [537, 70] on span "Switch to Bing Maps" at bounding box center [557, 70] width 54 height 9
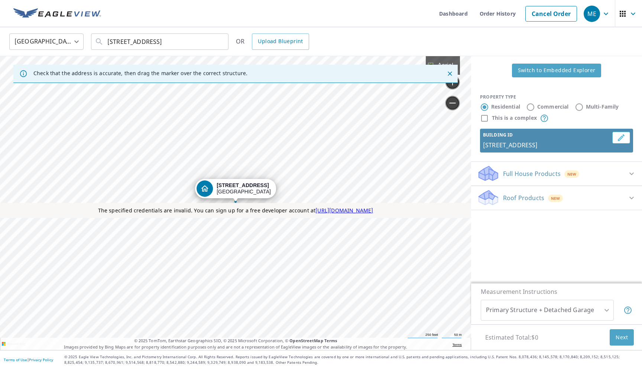
click at [531, 69] on span "Switch to Embedded Explorer" at bounding box center [557, 70] width 78 height 9
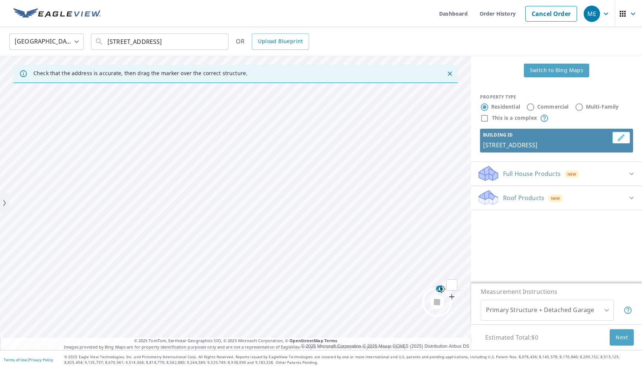
click at [539, 69] on span "Switch to Bing Maps" at bounding box center [557, 70] width 54 height 9
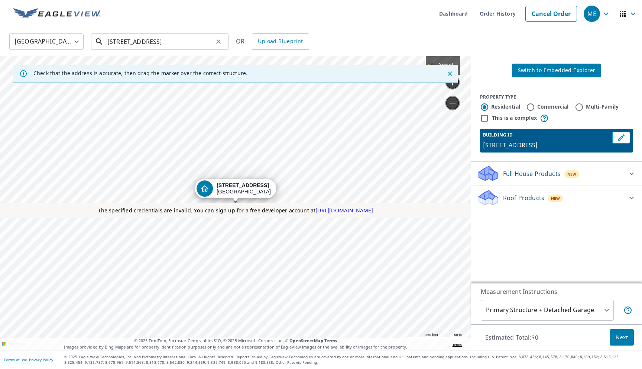
click at [212, 43] on input "[STREET_ADDRESS]" at bounding box center [160, 41] width 106 height 21
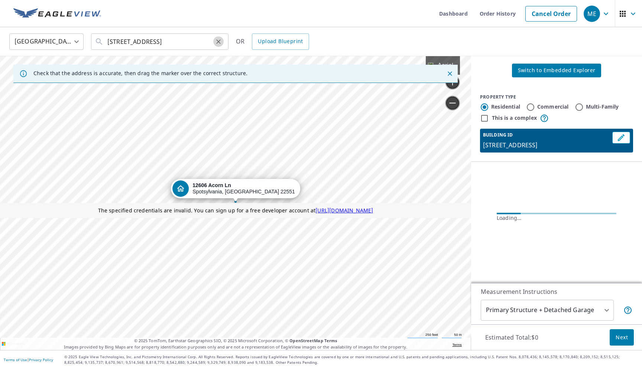
click at [218, 42] on icon "Clear" at bounding box center [218, 41] width 7 height 7
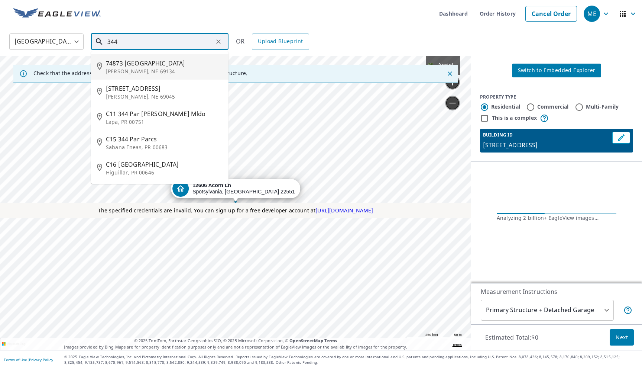
click at [184, 71] on p "[PERSON_NAME], NE 69134" at bounding box center [164, 71] width 117 height 7
type input "74873 [STREET_ADDRESS][PERSON_NAME]"
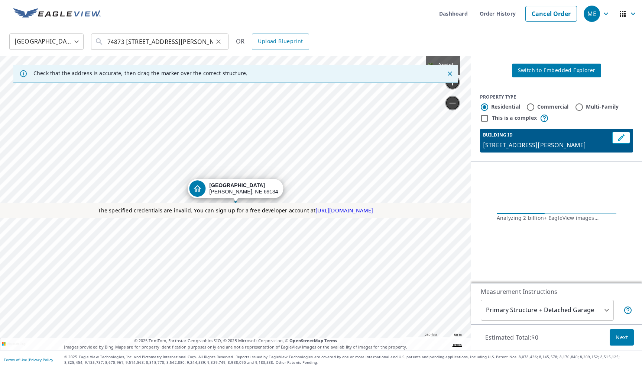
click at [220, 45] on icon "Clear" at bounding box center [218, 41] width 7 height 7
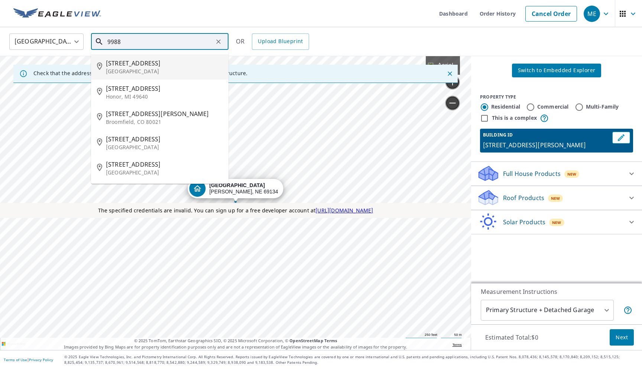
click at [136, 79] on li "[STREET_ADDRESS]" at bounding box center [160, 66] width 138 height 25
type input "[STREET_ADDRESS]"
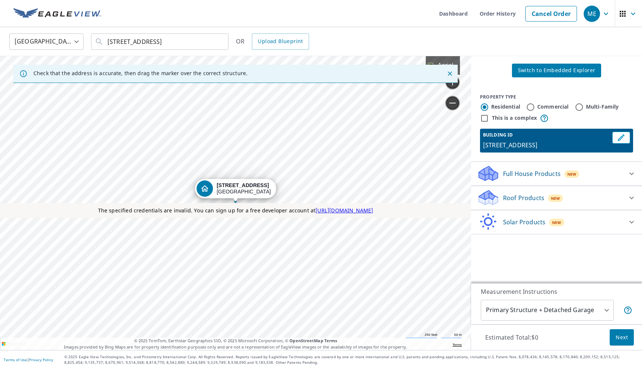
click at [545, 72] on span "Switch to Embedded Explorer" at bounding box center [557, 70] width 78 height 9
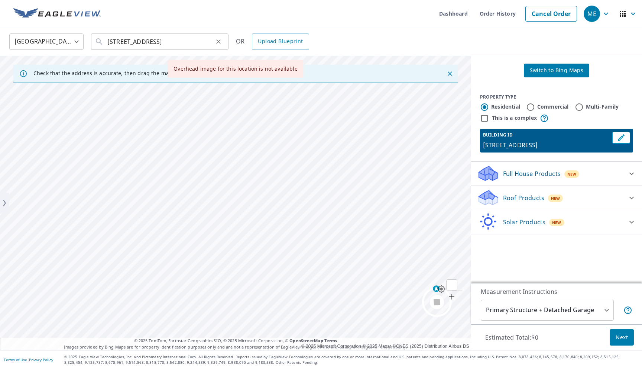
click at [222, 42] on icon "Clear" at bounding box center [218, 41] width 7 height 7
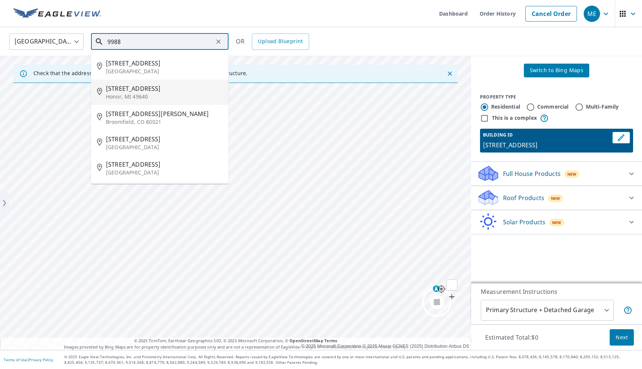
click at [188, 83] on li "9988 Honor Hwy Honor, MI 49640" at bounding box center [160, 92] width 138 height 25
type input "9988 Honor Hwy Honor, MI 49640"
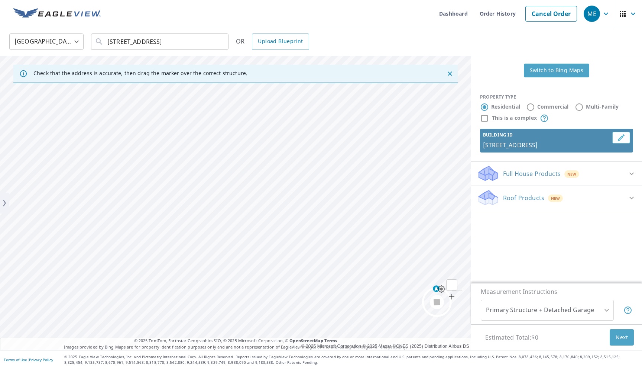
click at [539, 67] on span "Switch to Bing Maps" at bounding box center [557, 70] width 54 height 9
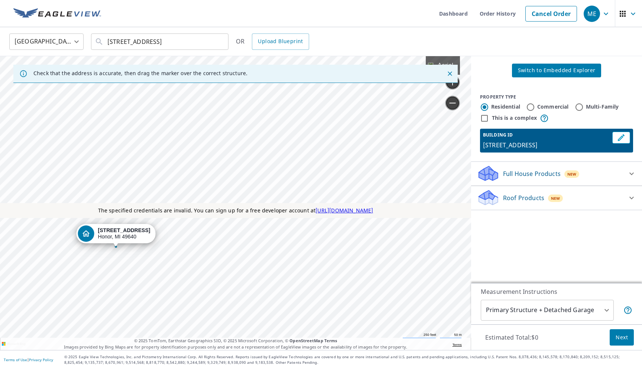
drag, startPoint x: 216, startPoint y: 194, endPoint x: 96, endPoint y: 239, distance: 127.9
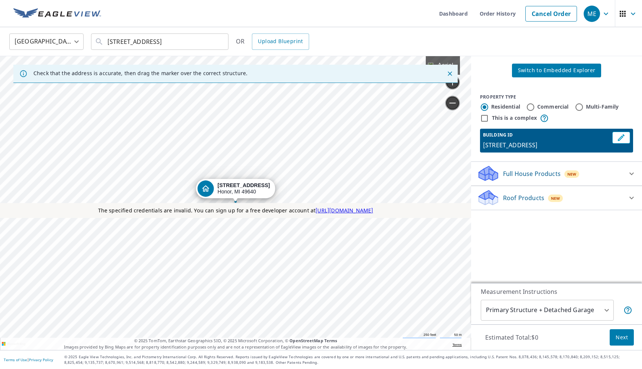
click at [521, 68] on span "Switch to Embedded Explorer" at bounding box center [557, 70] width 78 height 9
